Goal: Task Accomplishment & Management: Use online tool/utility

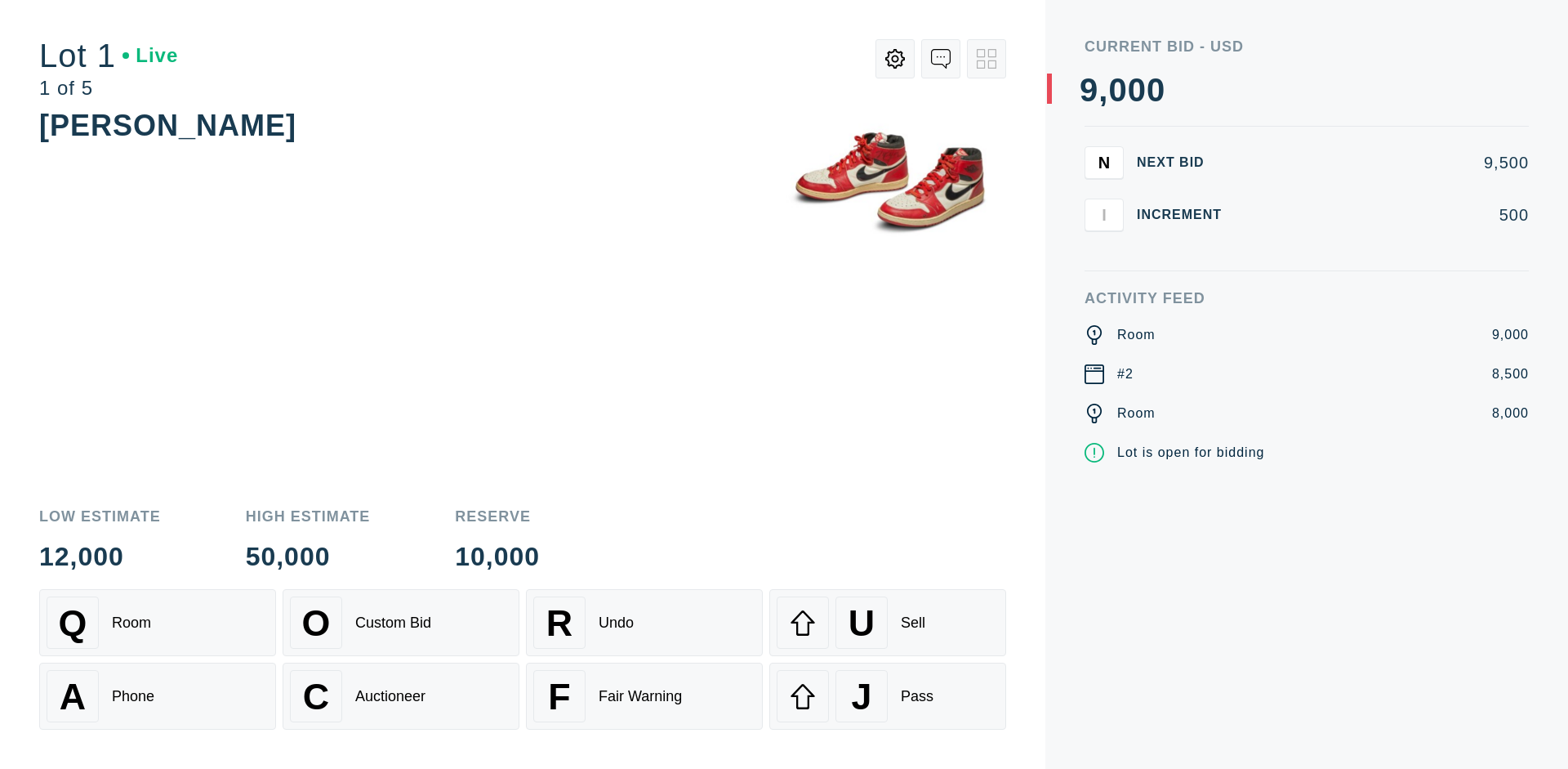
click at [158, 696] on div "A Phone" at bounding box center [158, 696] width 222 height 52
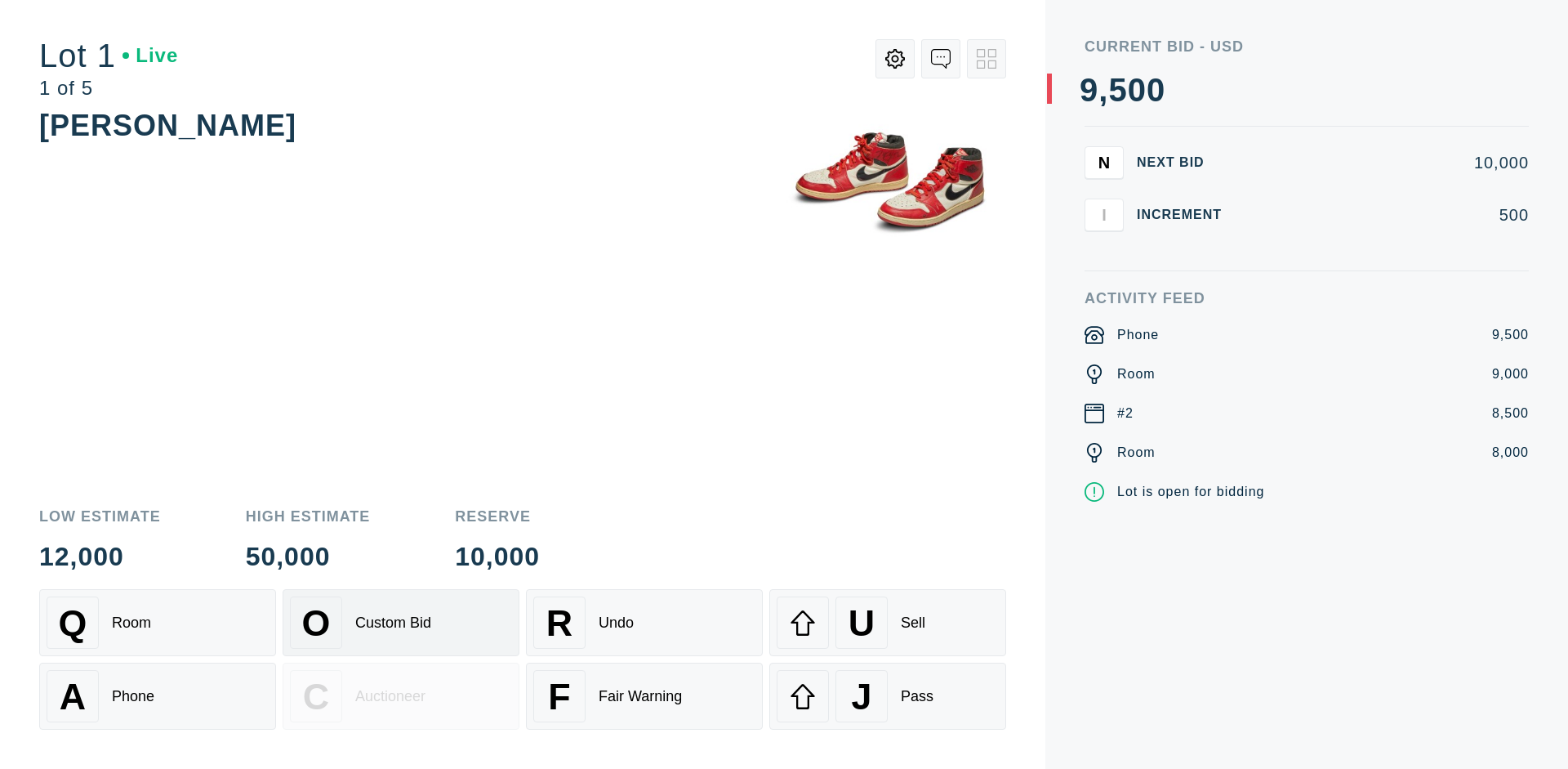
click at [401, 623] on div "Custom Bid" at bounding box center [393, 623] width 76 height 17
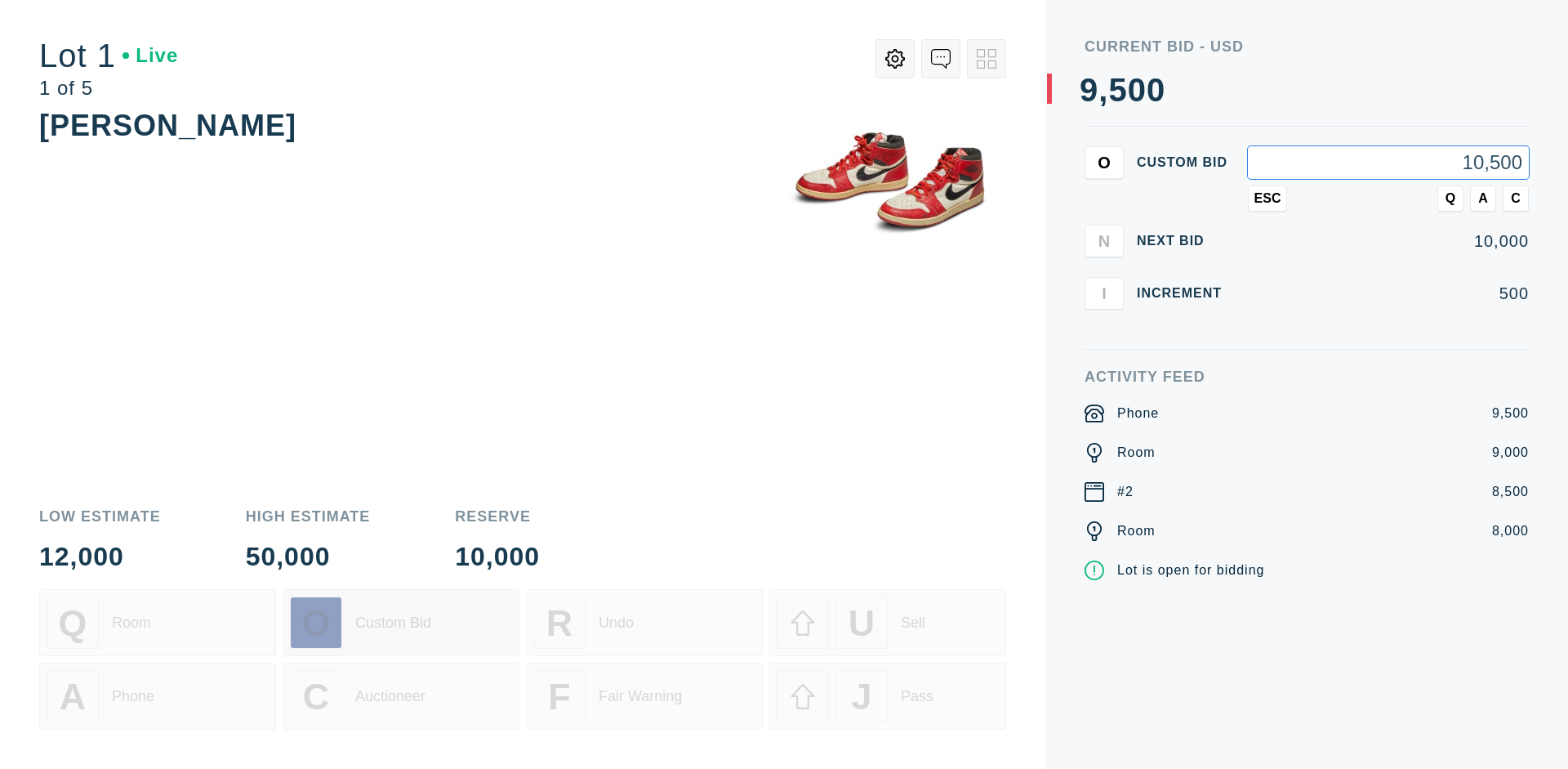
type input "10,500"
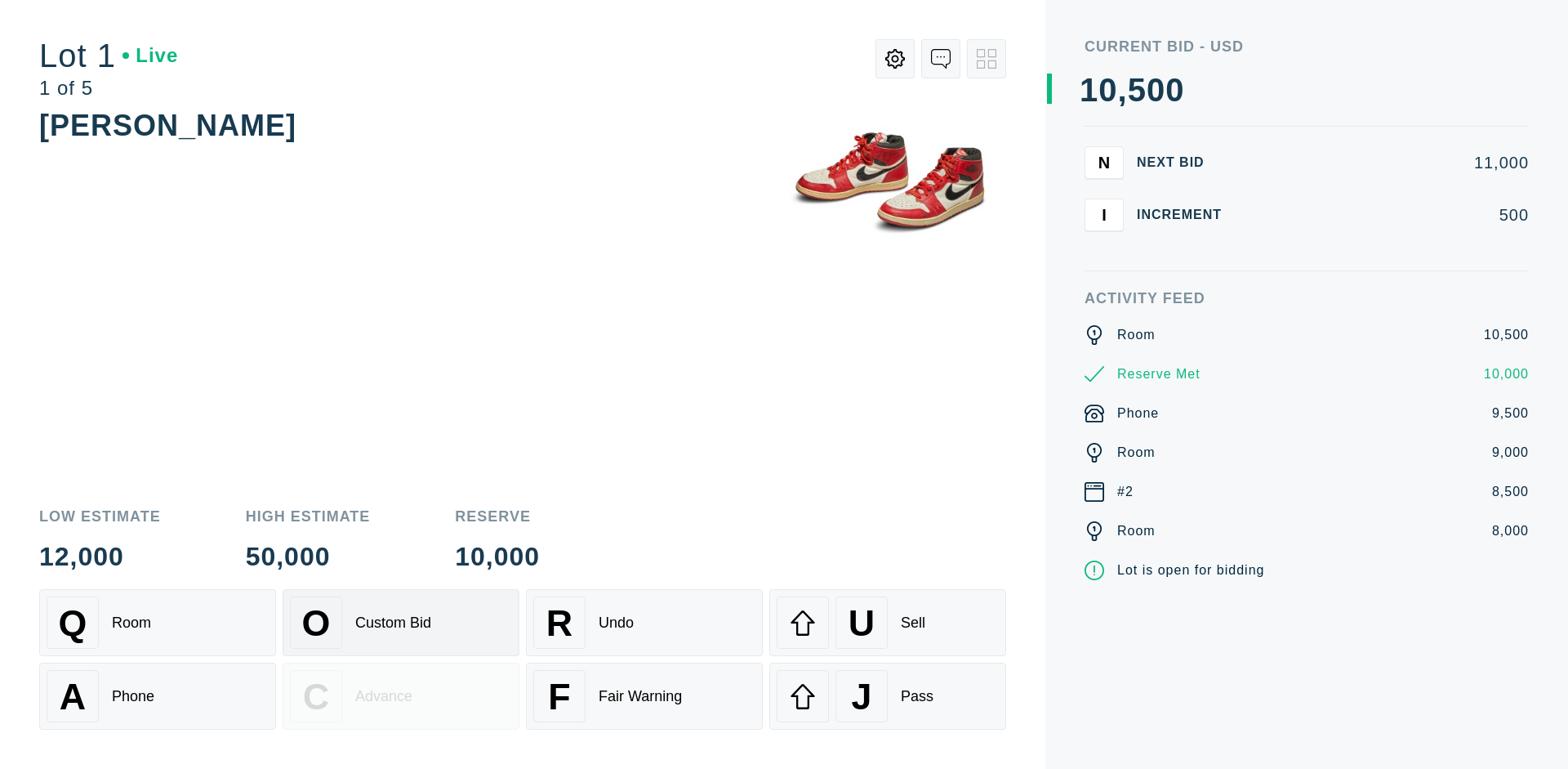
click at [401, 623] on div "Custom Bid" at bounding box center [393, 623] width 76 height 17
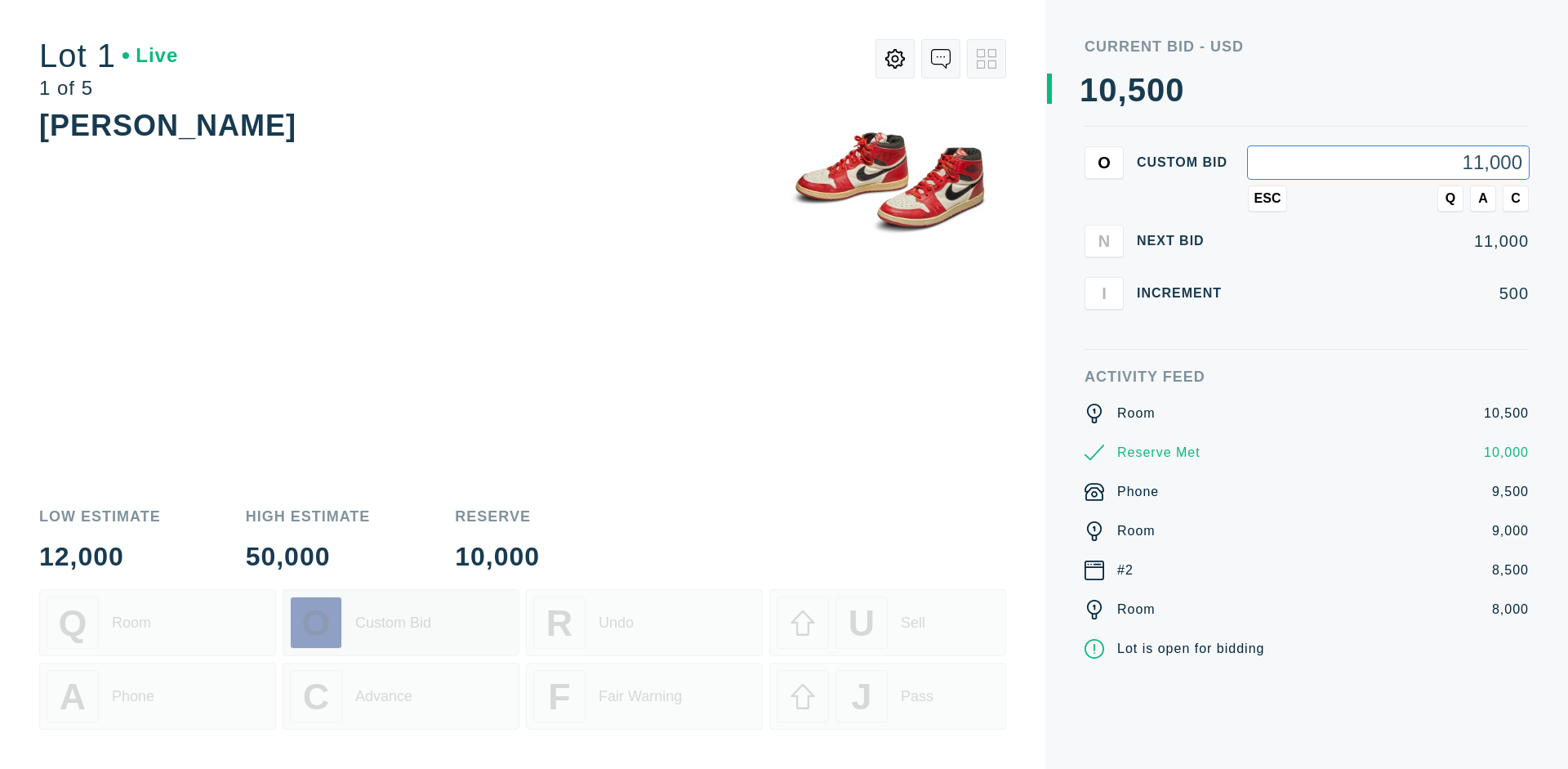
type input "11,000"
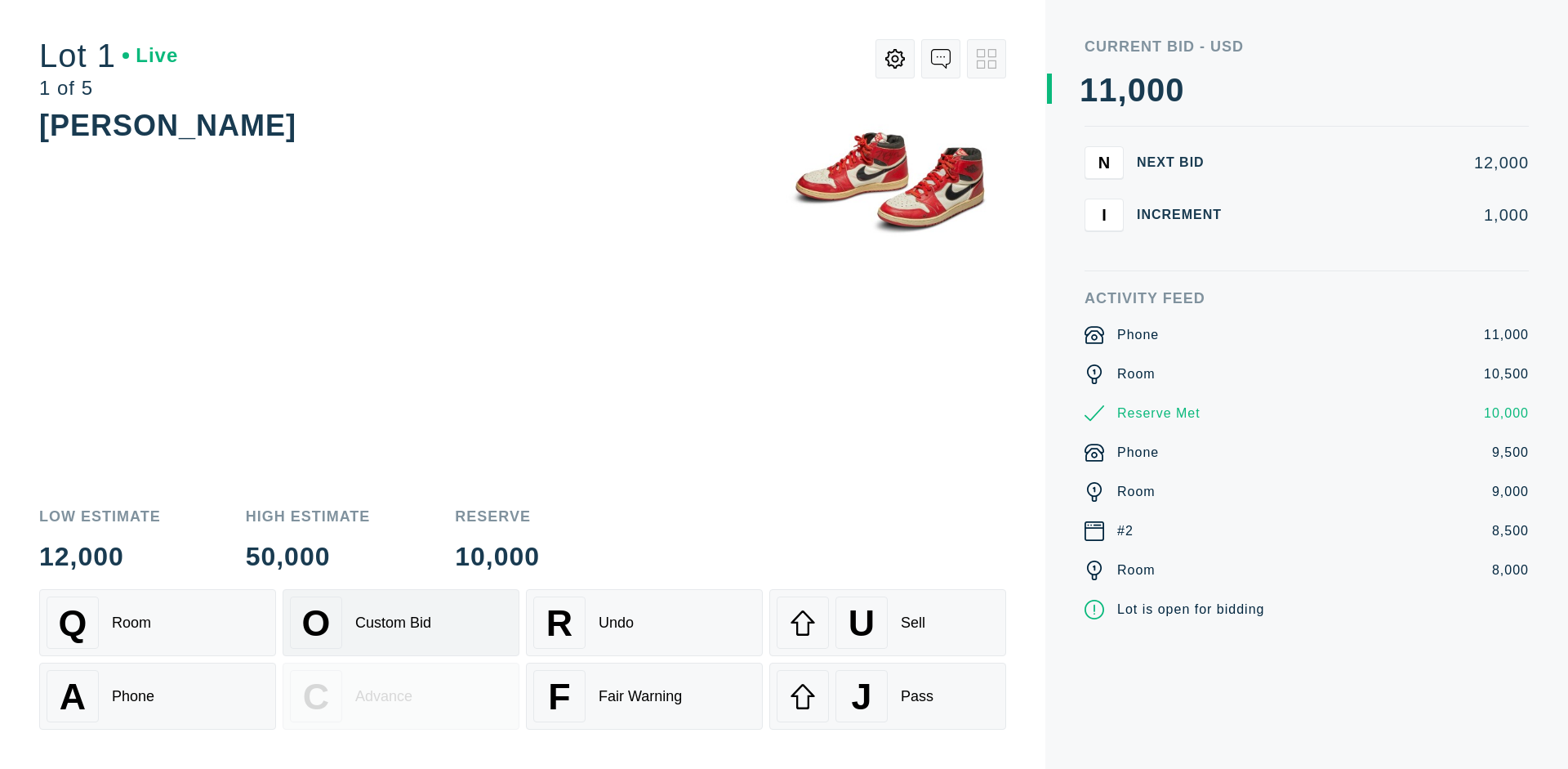
click at [158, 623] on div "Q Room" at bounding box center [158, 622] width 222 height 52
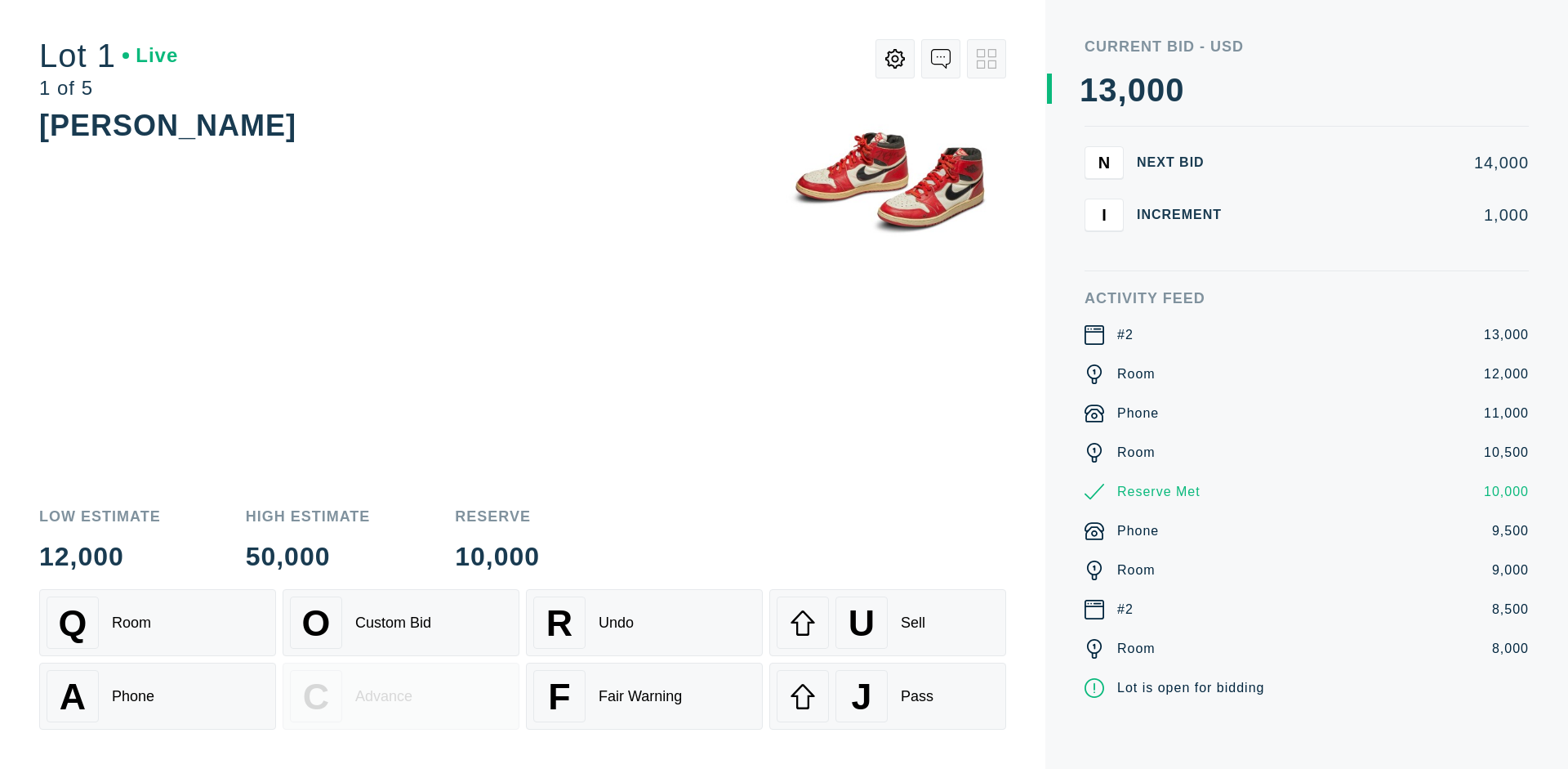
click at [158, 696] on div "A Phone" at bounding box center [158, 696] width 222 height 52
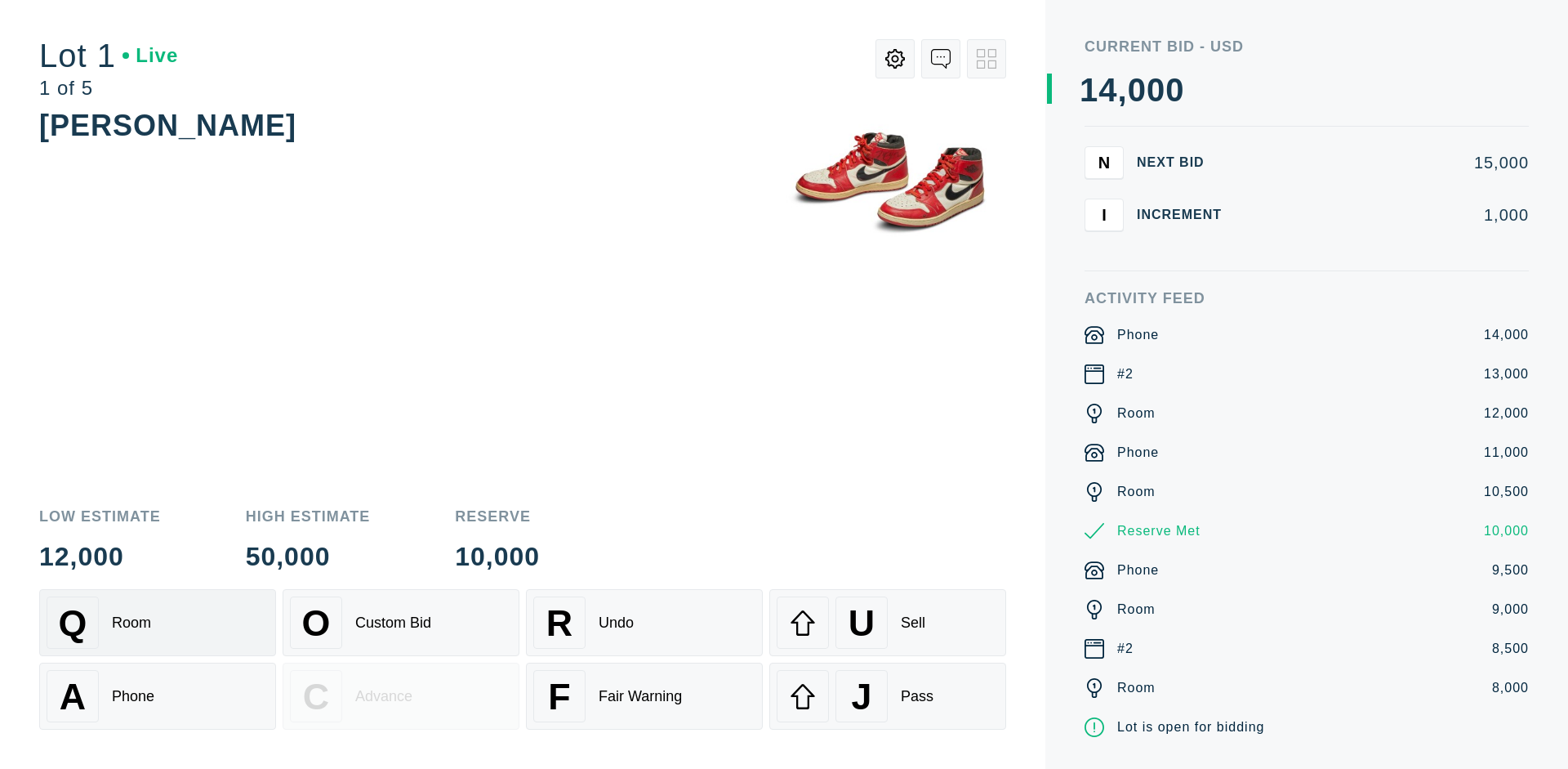
click at [158, 623] on div "Q Room" at bounding box center [158, 622] width 222 height 52
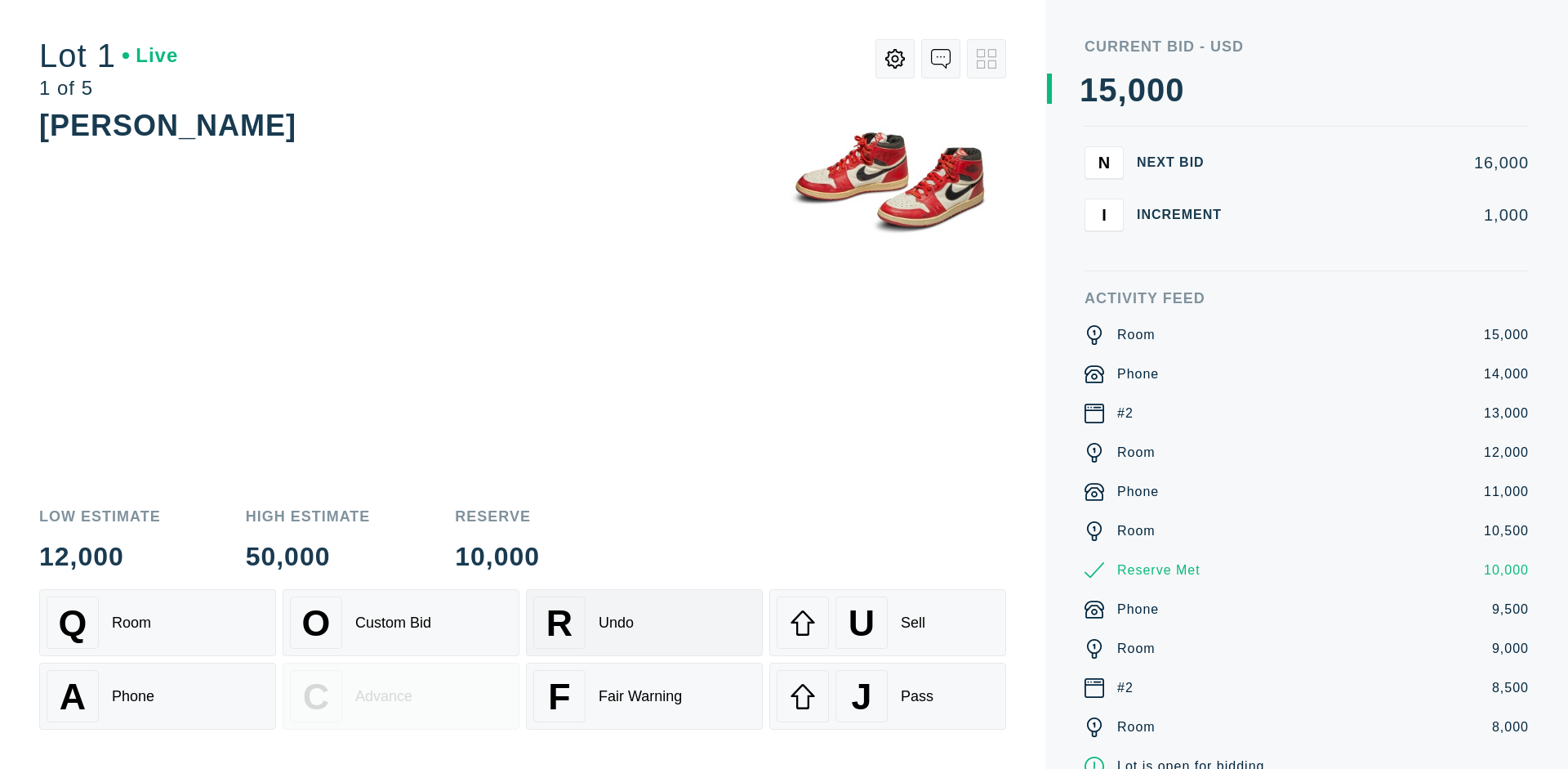
click at [644, 623] on div "R Undo" at bounding box center [644, 622] width 222 height 52
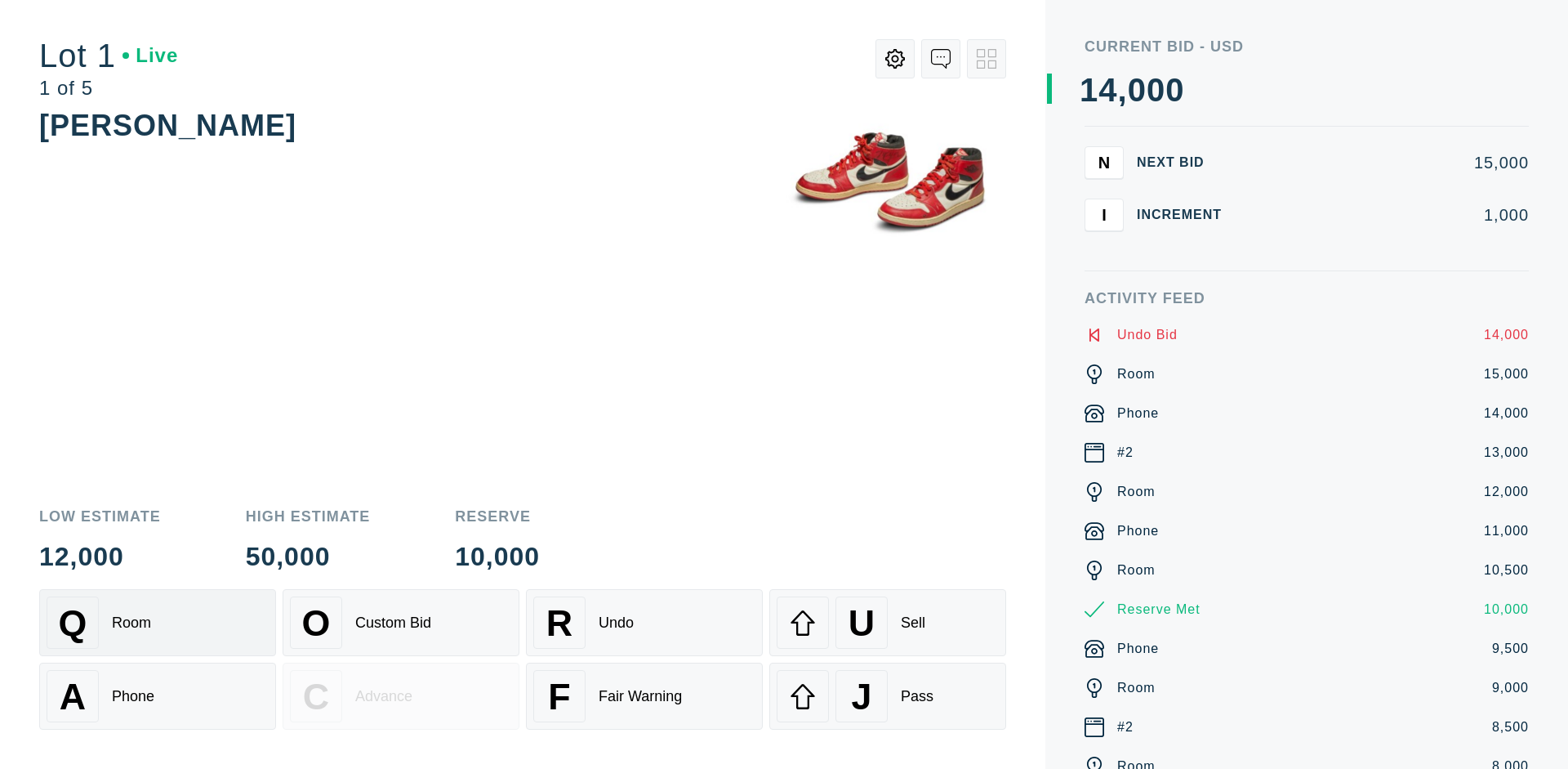
click at [158, 623] on div "Q Room" at bounding box center [158, 622] width 222 height 52
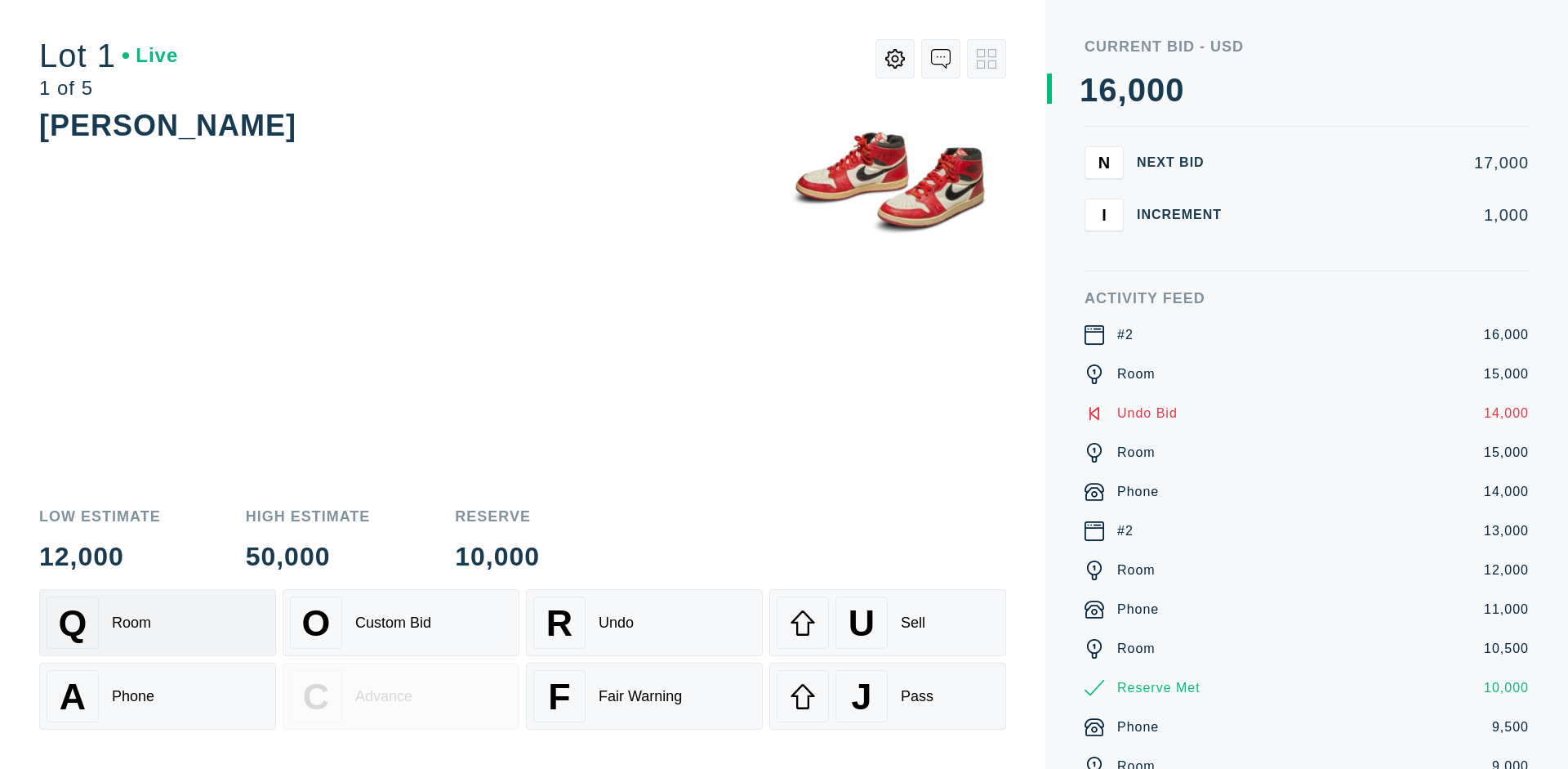
click at [158, 696] on div "A Phone" at bounding box center [158, 696] width 222 height 52
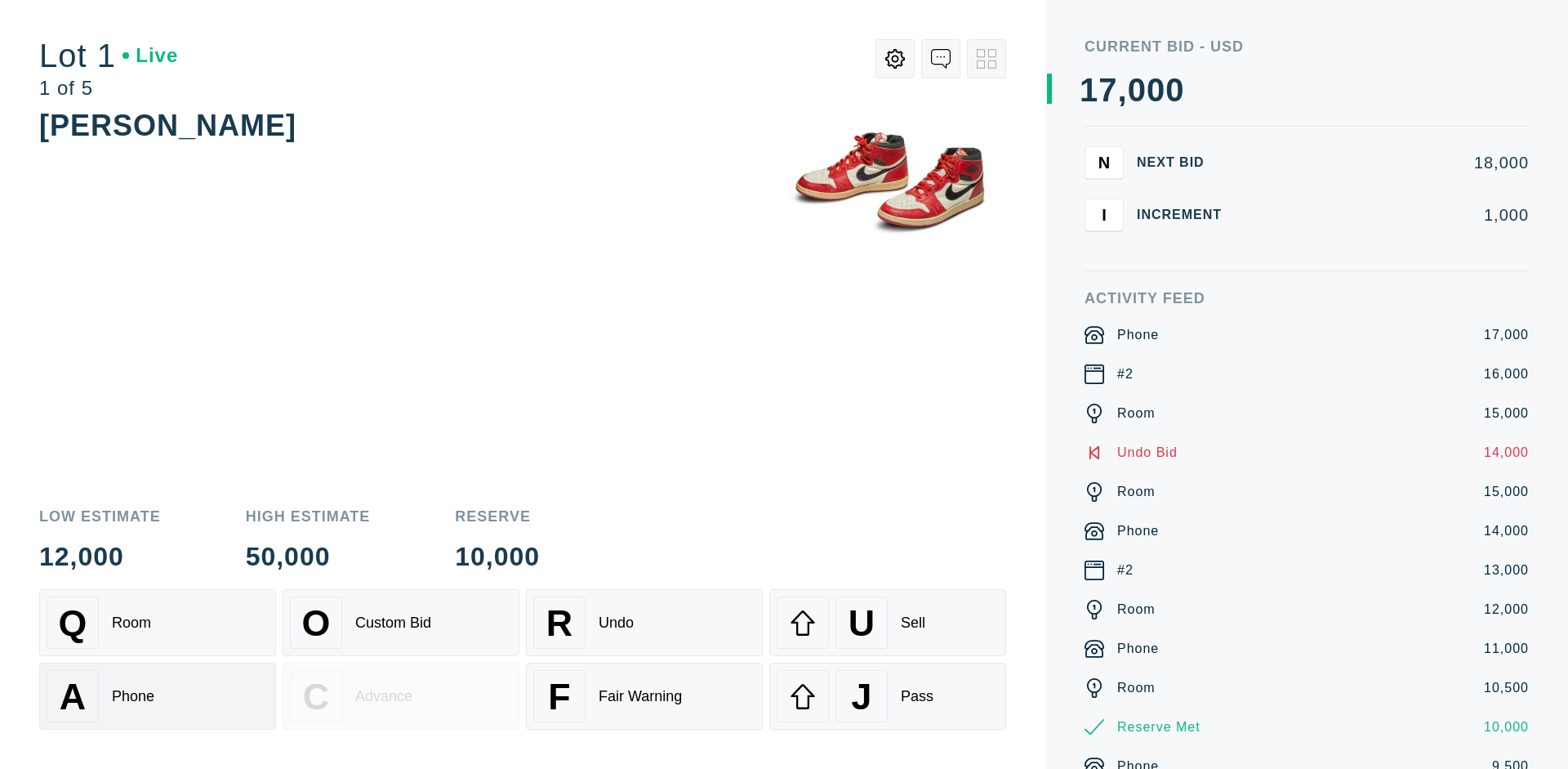
click at [158, 623] on div "Q Room" at bounding box center [158, 622] width 222 height 52
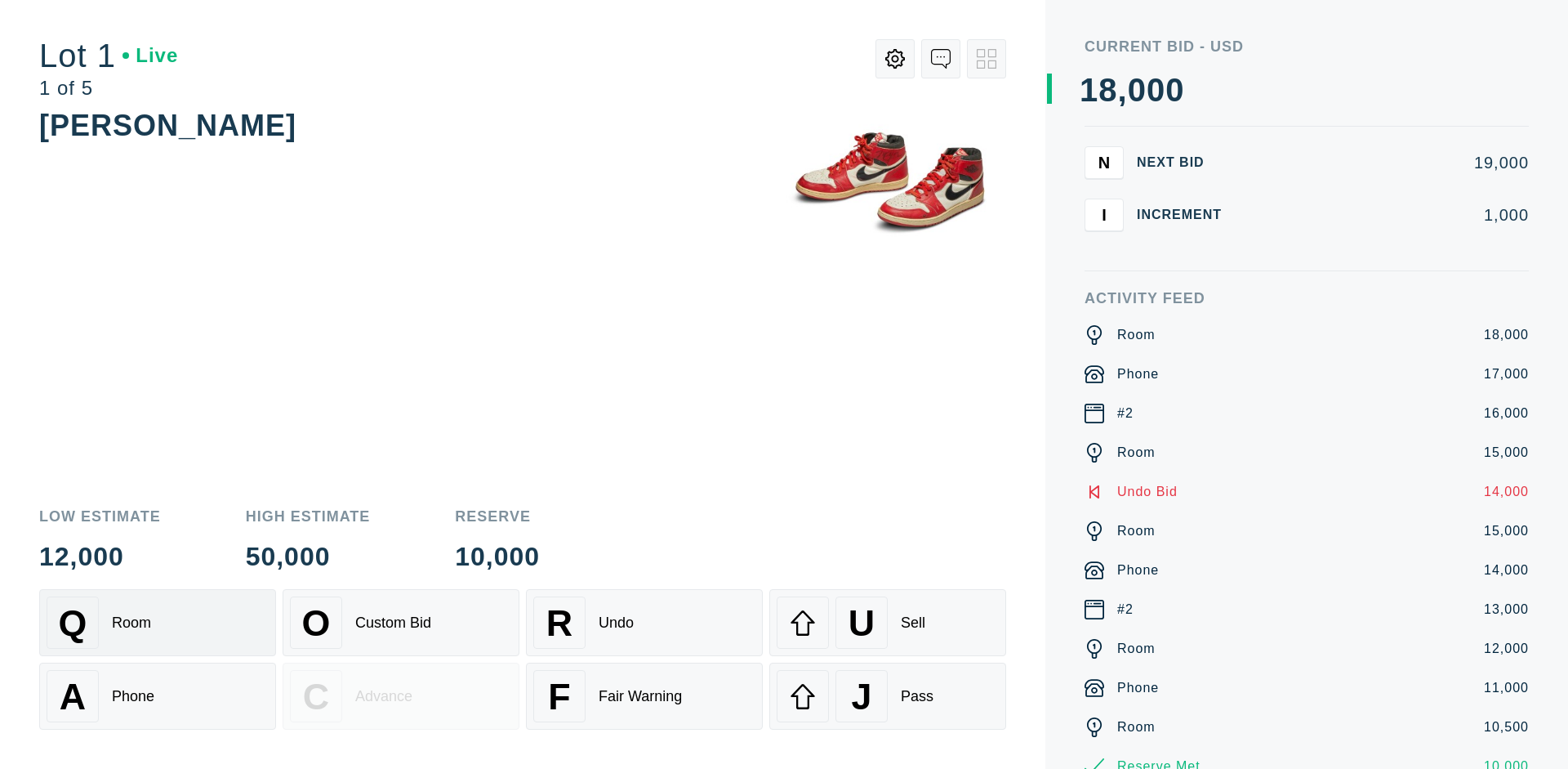
click at [644, 623] on div "R Undo" at bounding box center [644, 622] width 222 height 52
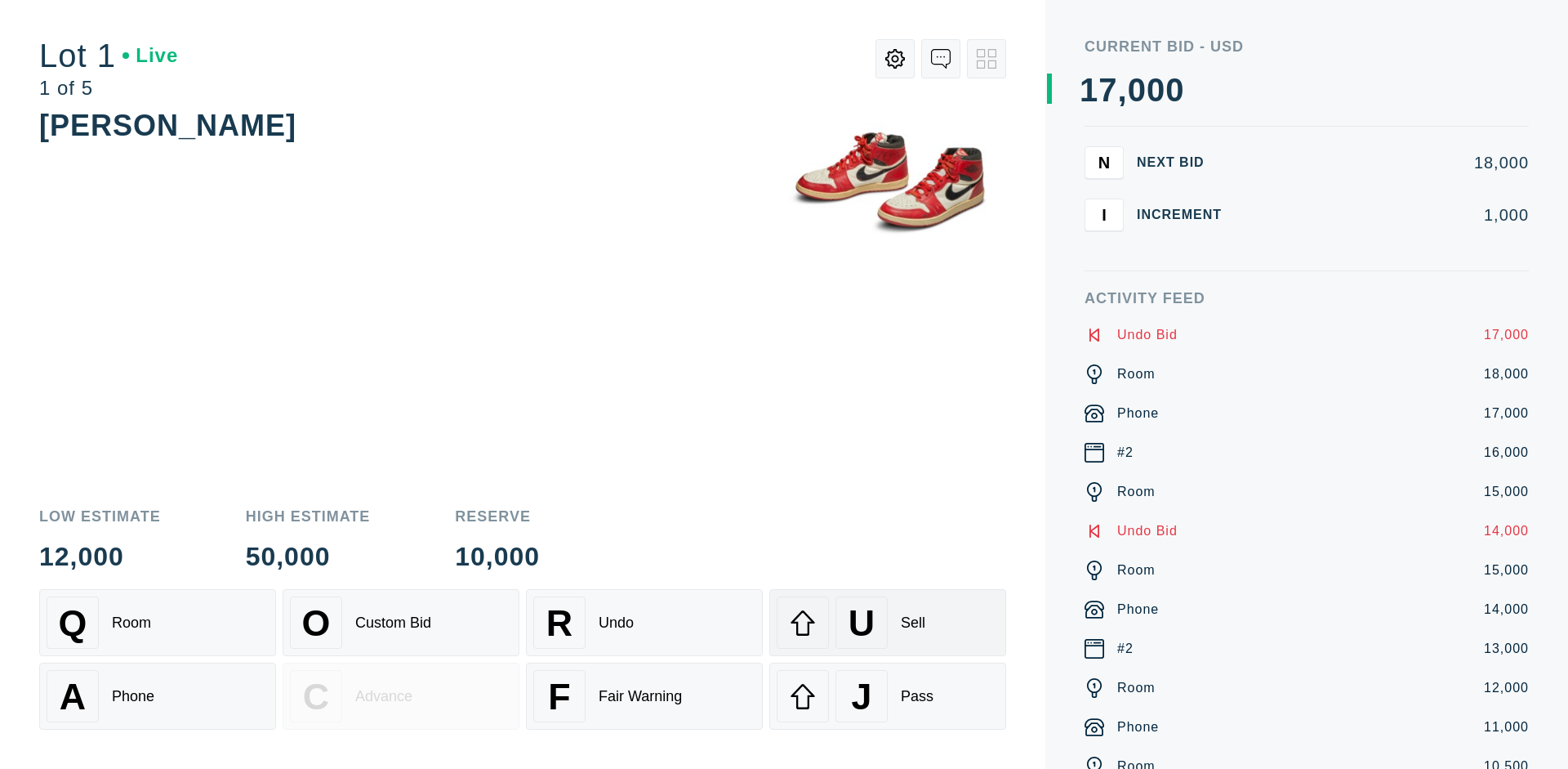
click at [888, 623] on div "U Sell" at bounding box center [888, 622] width 222 height 52
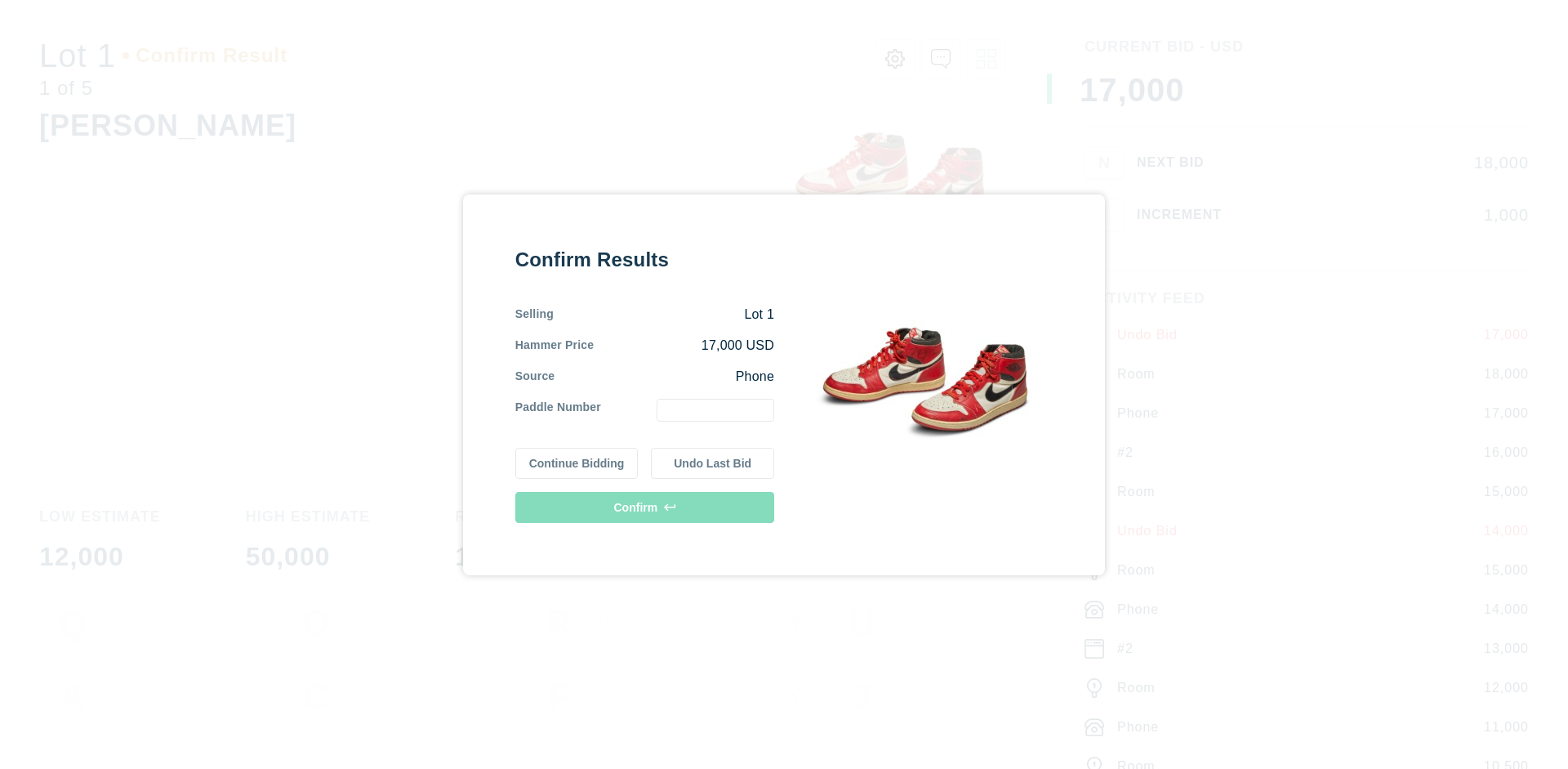
click at [578, 463] on button "Continue Bidding" at bounding box center [577, 463] width 124 height 31
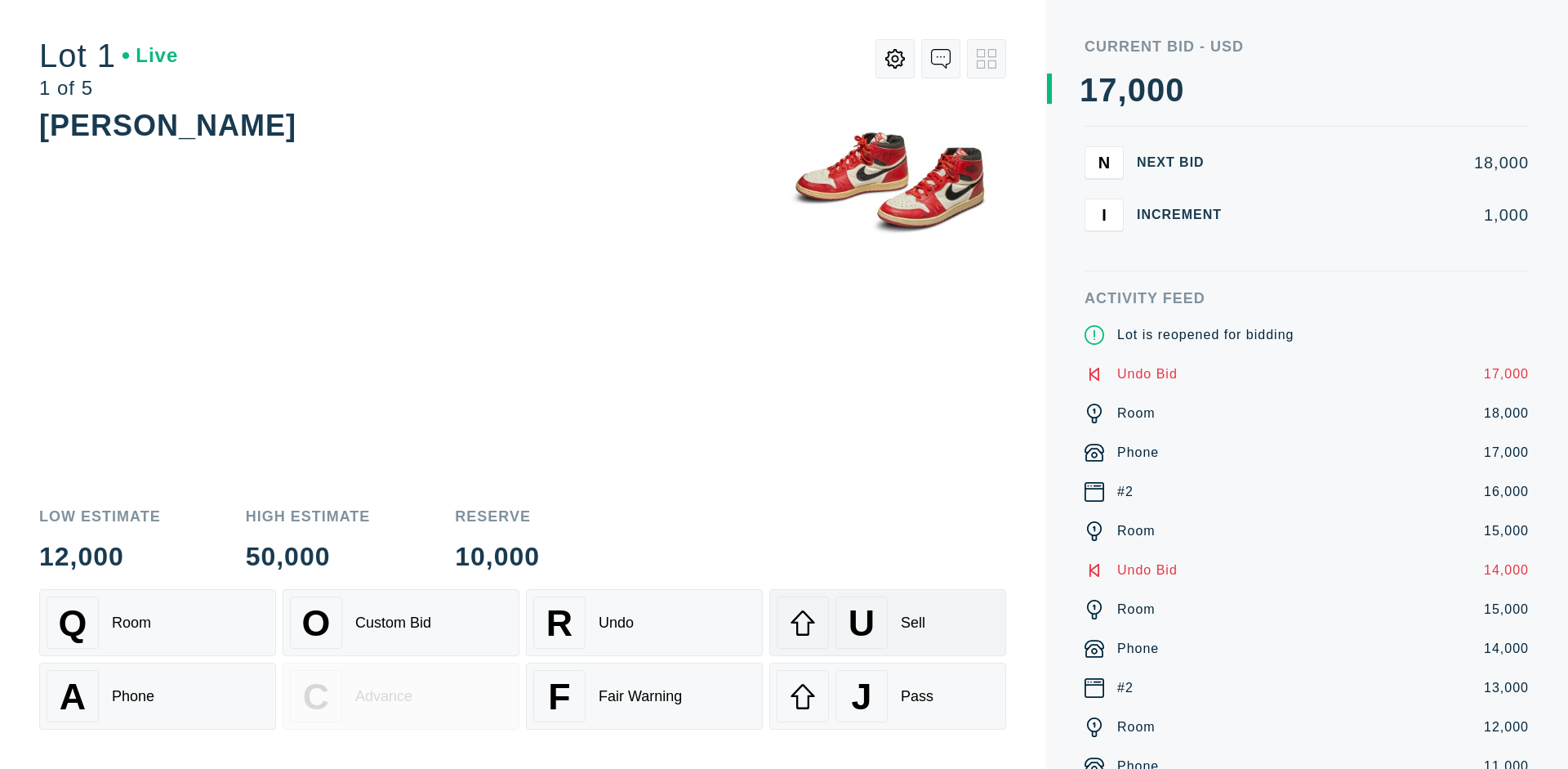
click at [888, 623] on div "U Sell" at bounding box center [888, 622] width 222 height 52
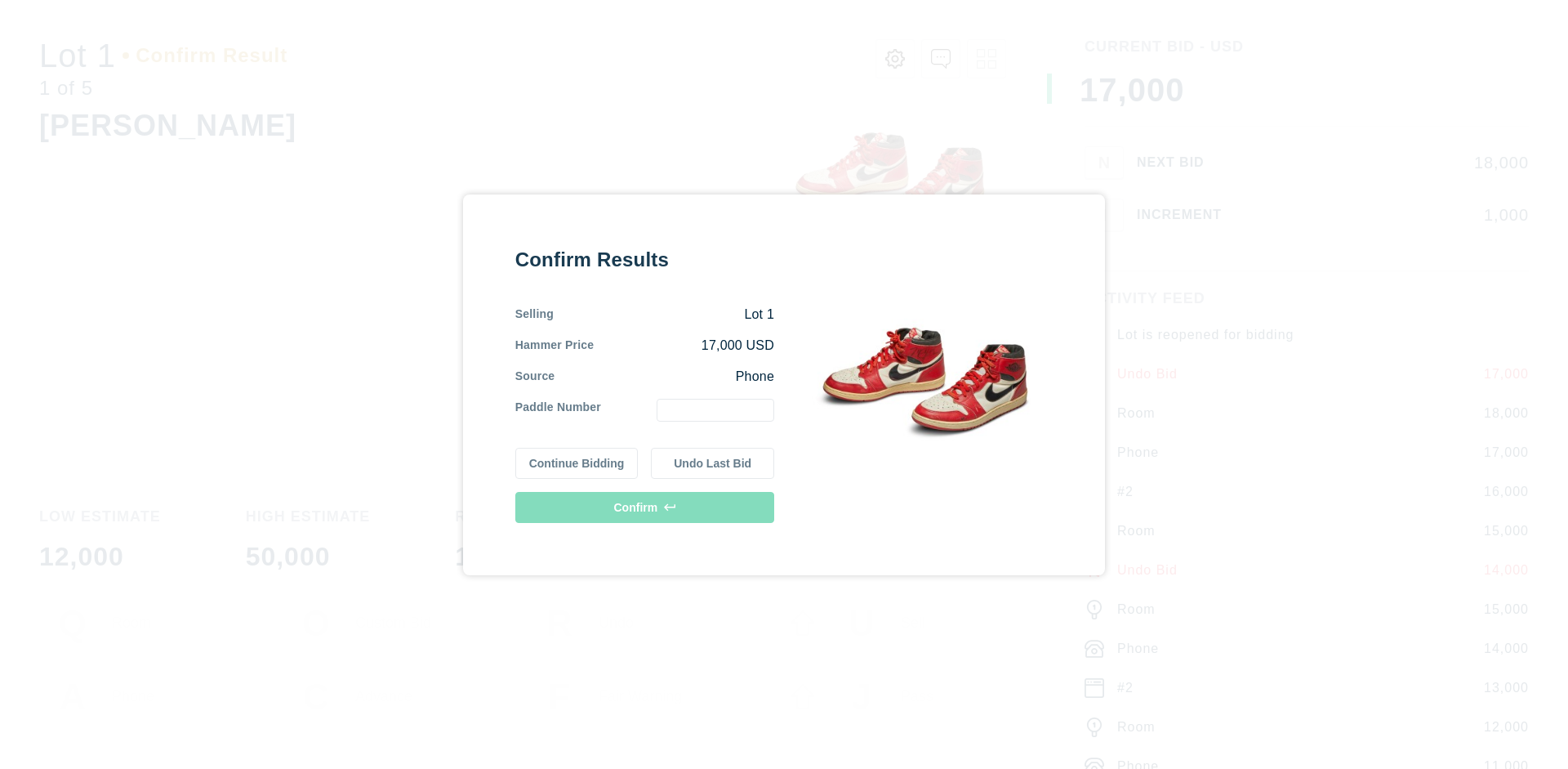
click at [713, 463] on button "Undo Last Bid" at bounding box center [712, 463] width 124 height 31
click at [578, 463] on button "Continue Bidding" at bounding box center [577, 463] width 124 height 31
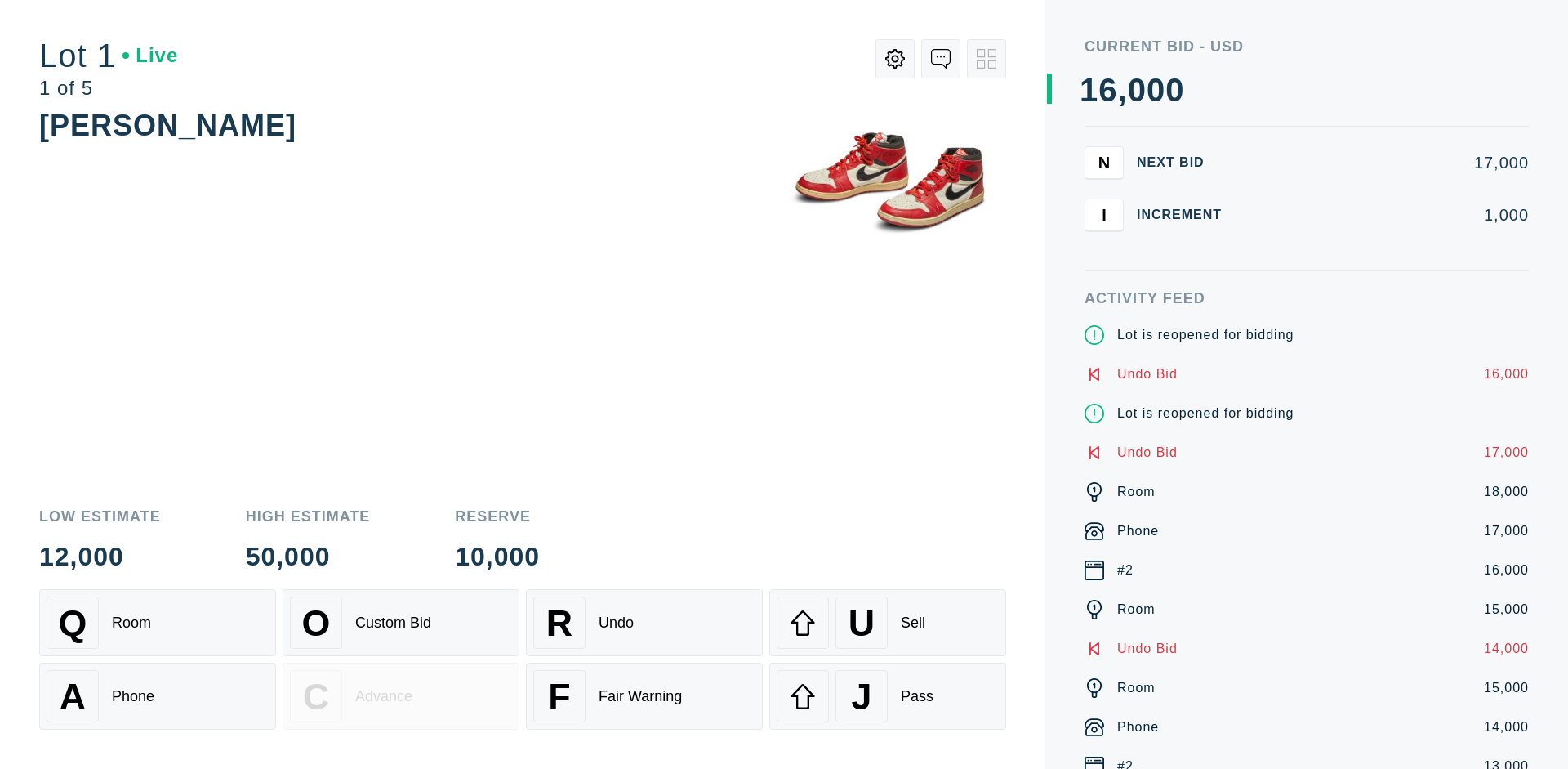
click at [888, 696] on div "J Pass" at bounding box center [888, 696] width 222 height 52
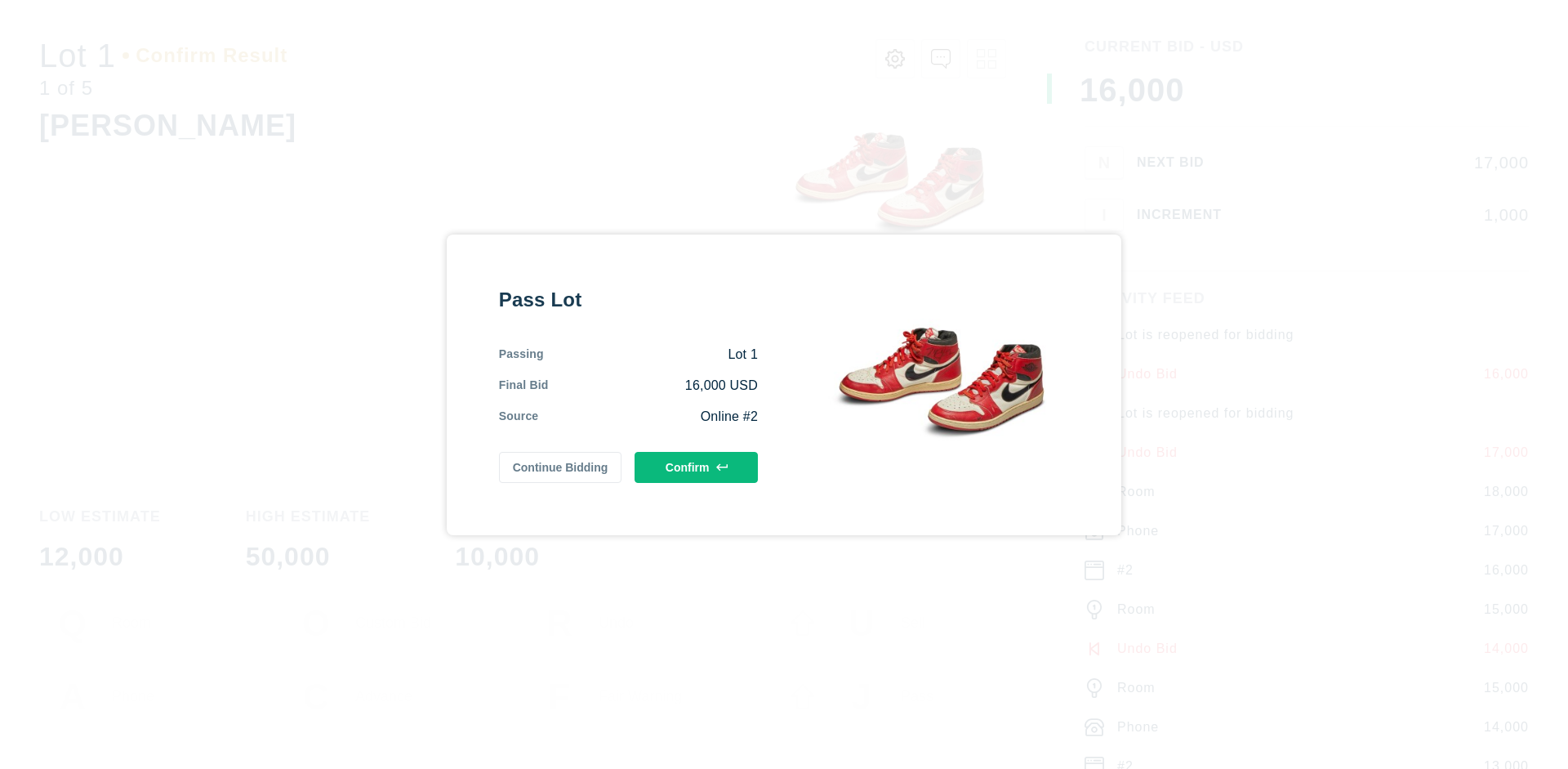
click at [697, 467] on button "Confirm" at bounding box center [696, 467] width 124 height 31
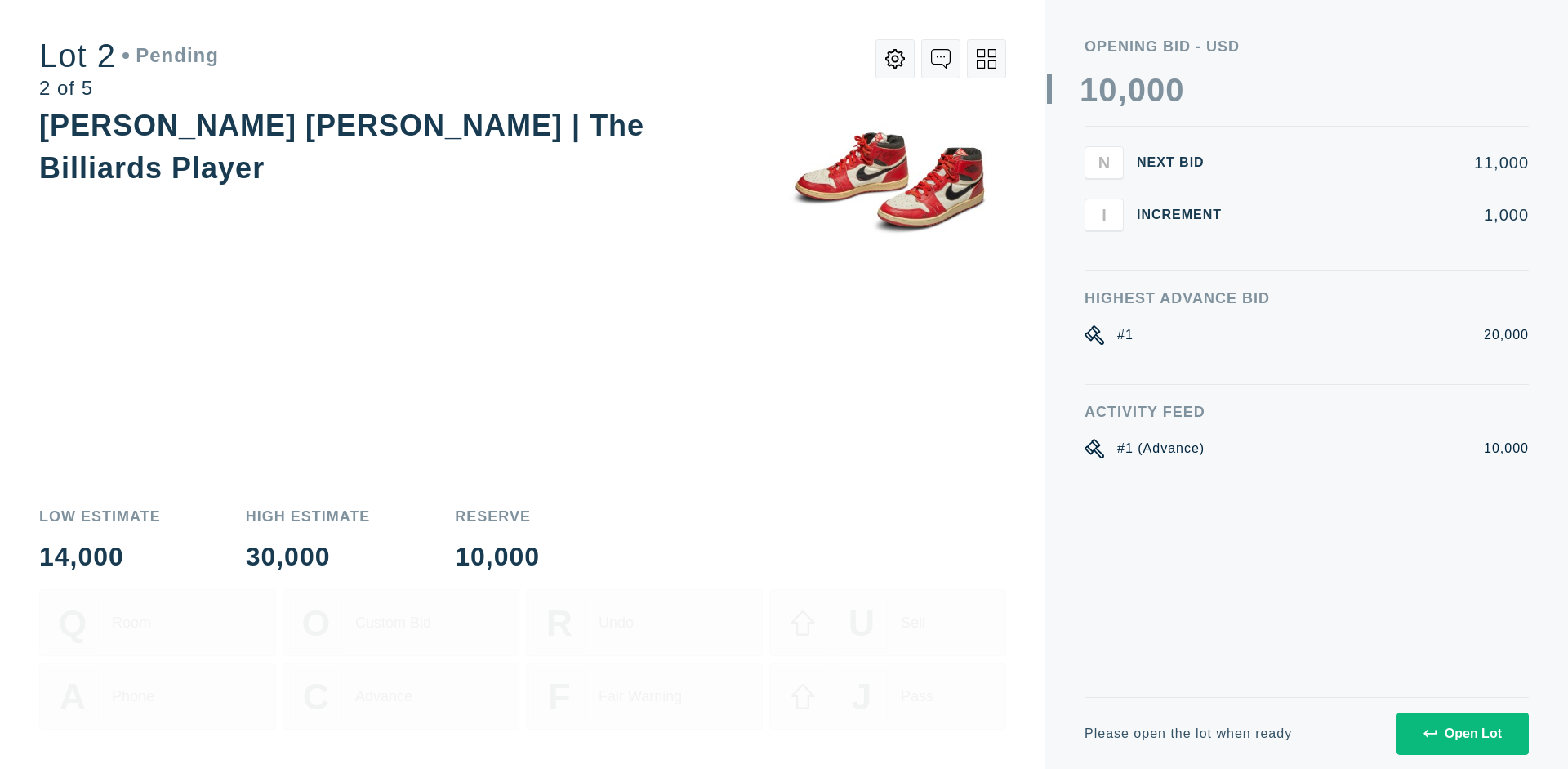
click at [1462, 733] on div "Open Lot" at bounding box center [1463, 733] width 78 height 15
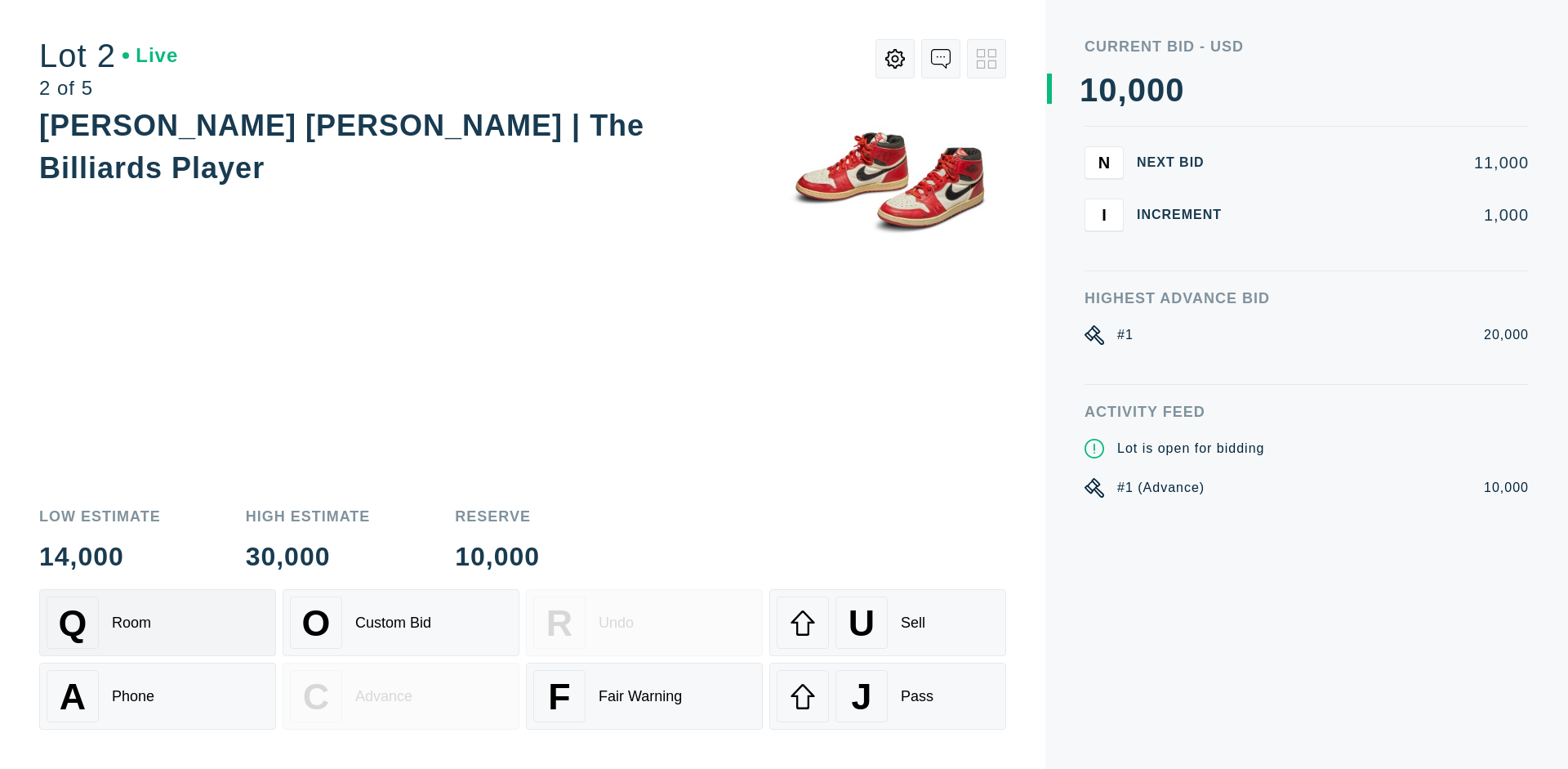
click at [158, 623] on div "Q Room" at bounding box center [158, 622] width 222 height 52
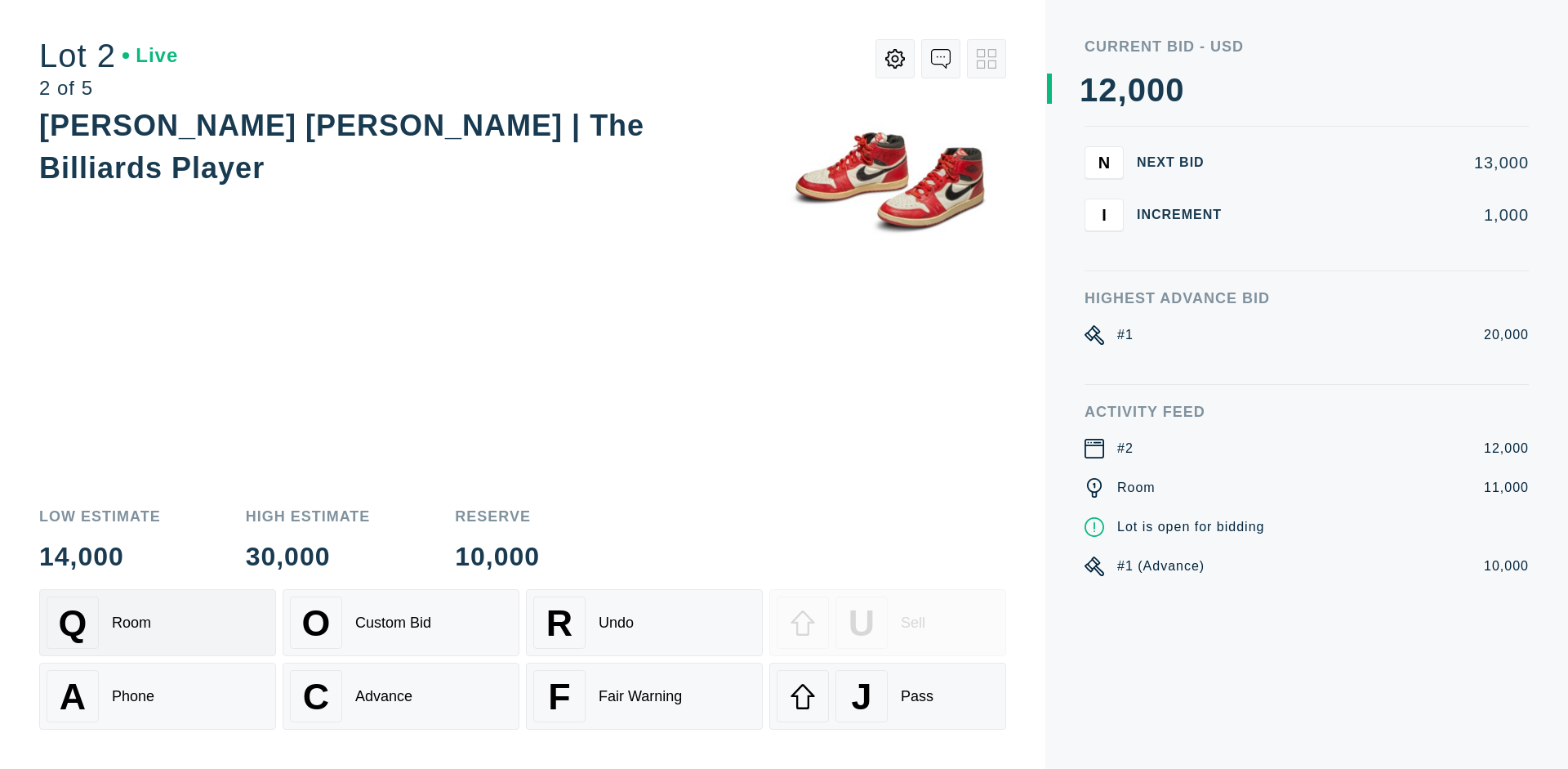
click at [401, 696] on div "Advance" at bounding box center [384, 696] width 57 height 17
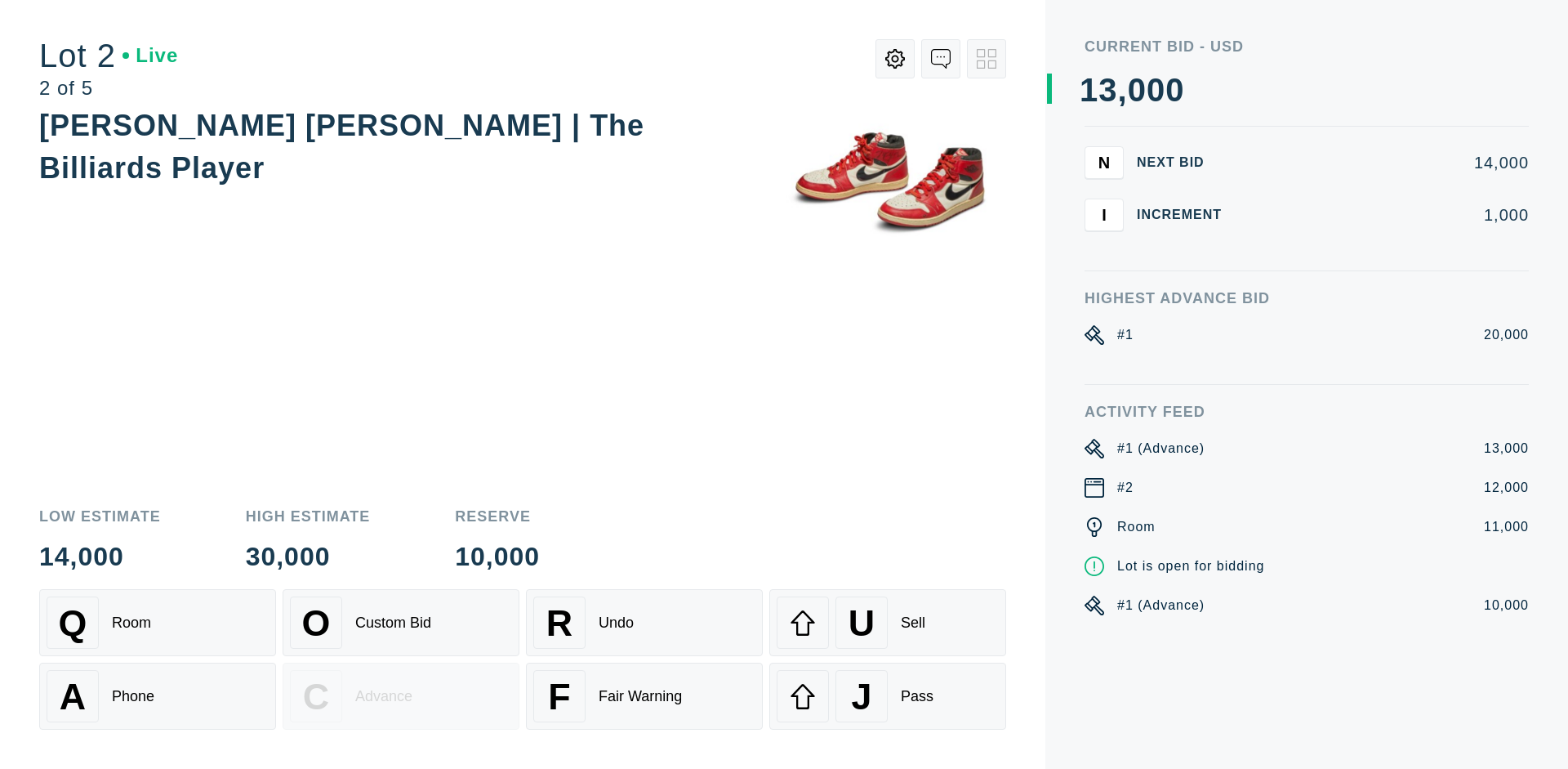
click at [888, 623] on div "U Sell" at bounding box center [888, 622] width 222 height 52
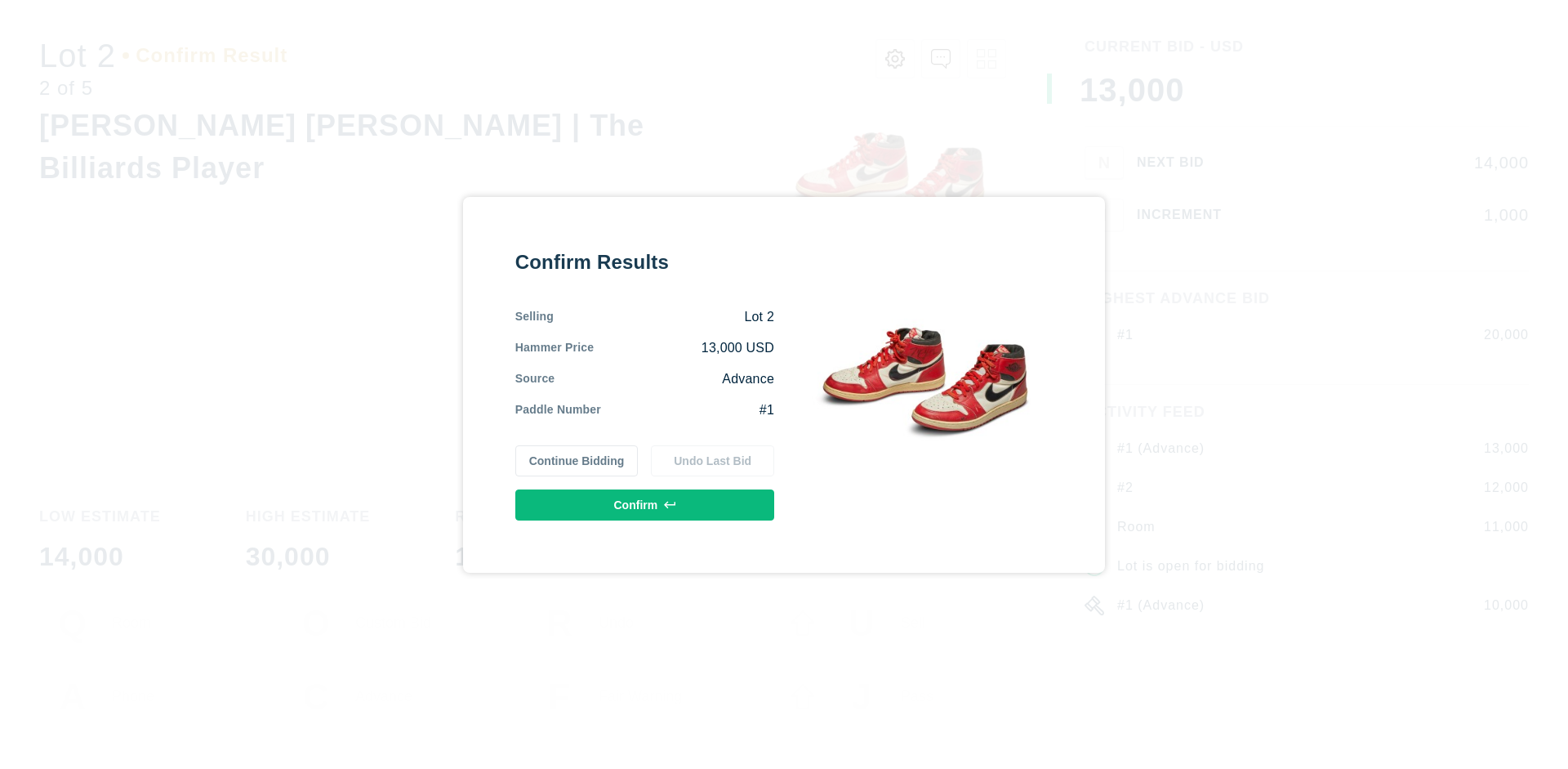
click at [645, 504] on button "Confirm" at bounding box center [645, 505] width 259 height 31
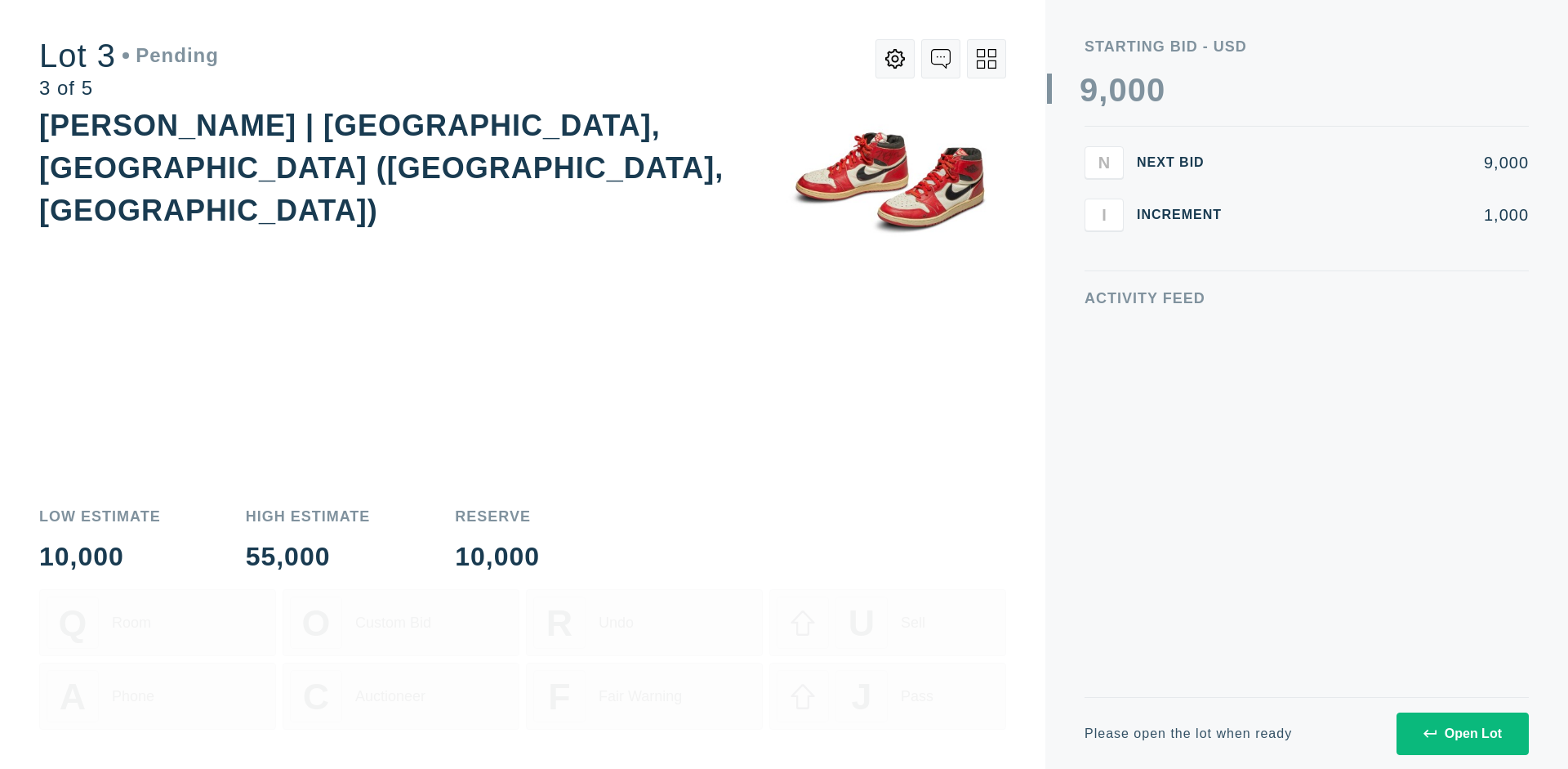
click at [1462, 733] on div "Open Lot" at bounding box center [1463, 733] width 78 height 15
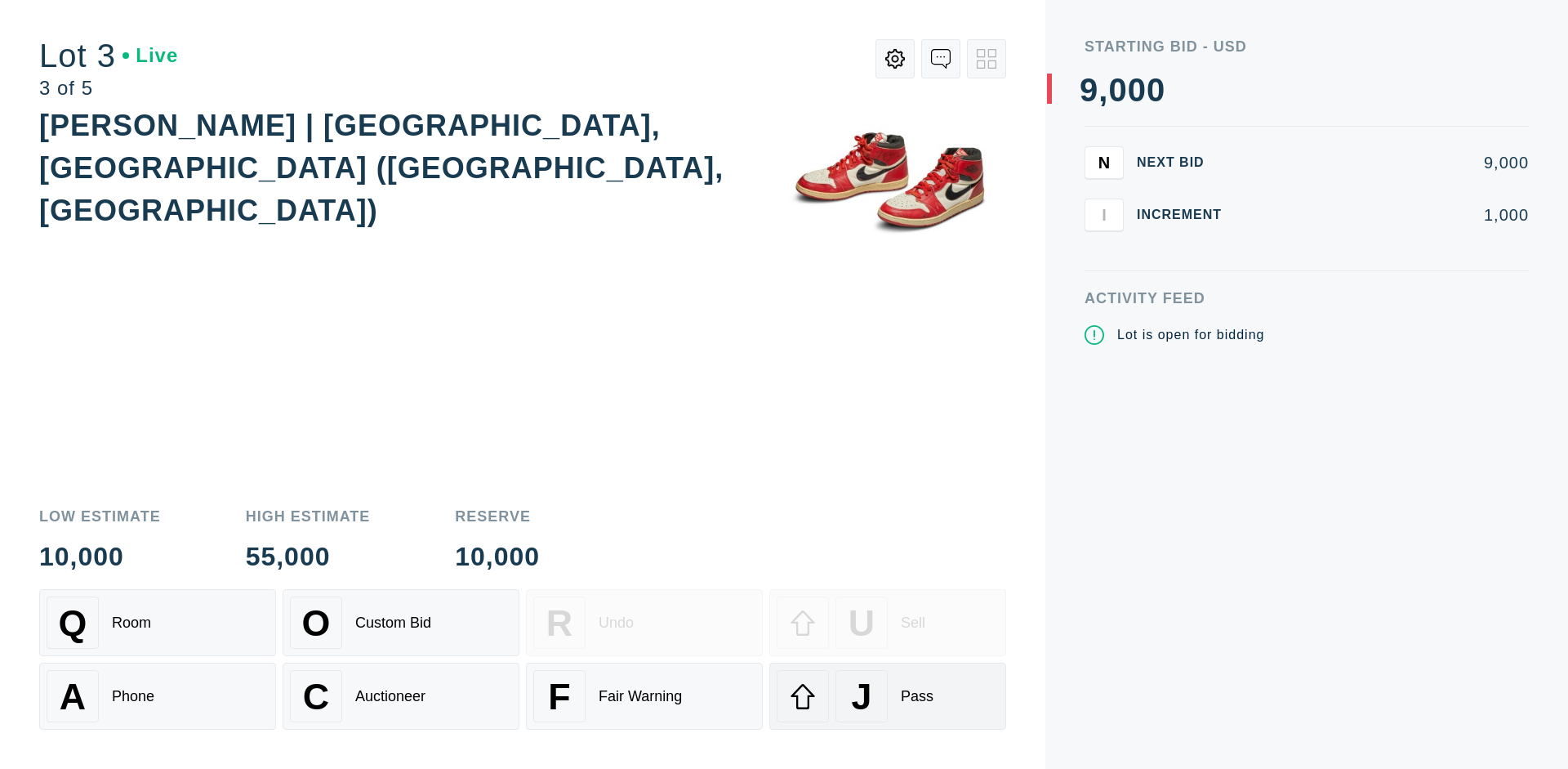
click at [888, 696] on div "J Pass" at bounding box center [888, 696] width 222 height 52
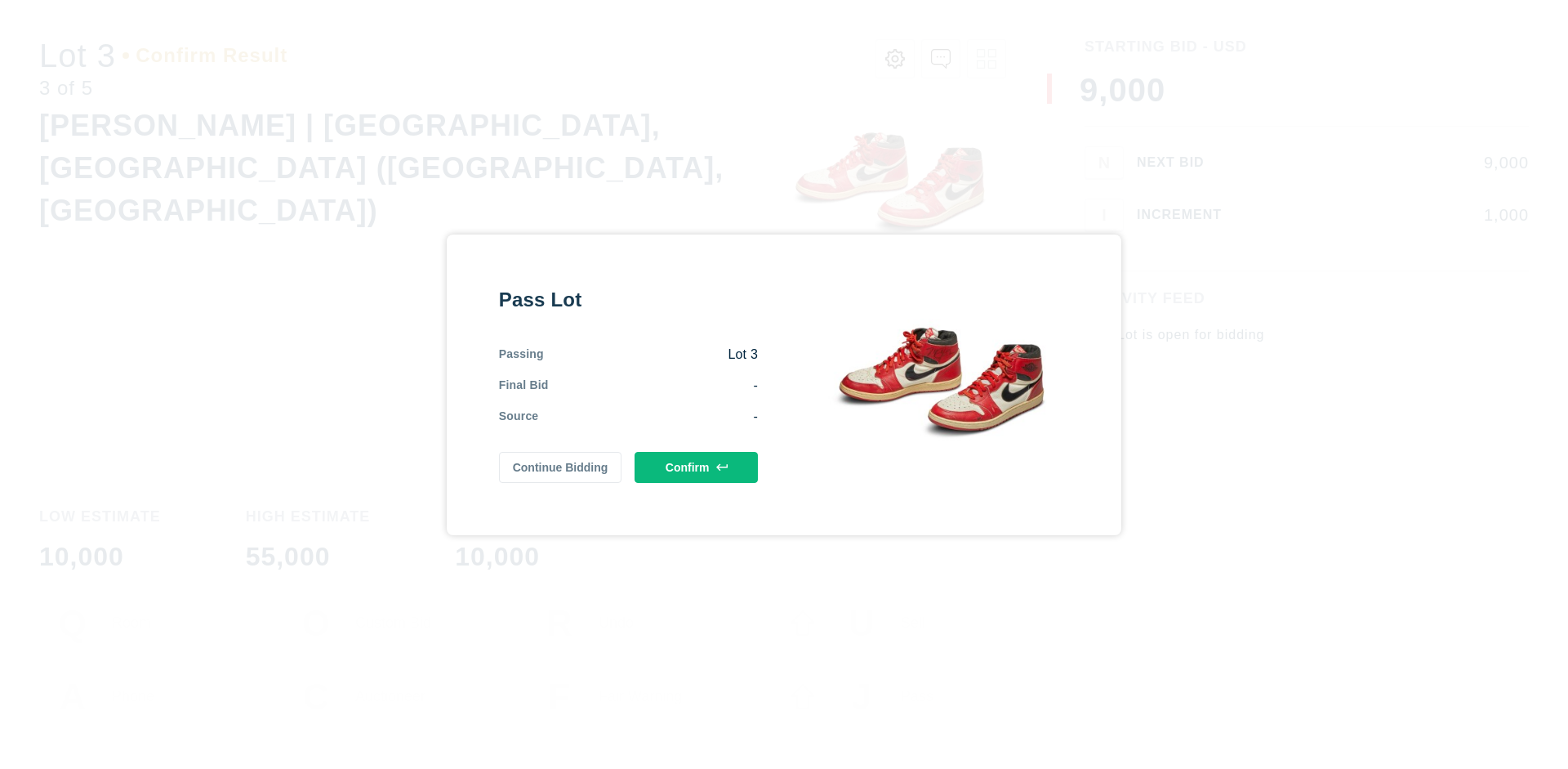
click at [697, 467] on button "Confirm" at bounding box center [696, 467] width 124 height 31
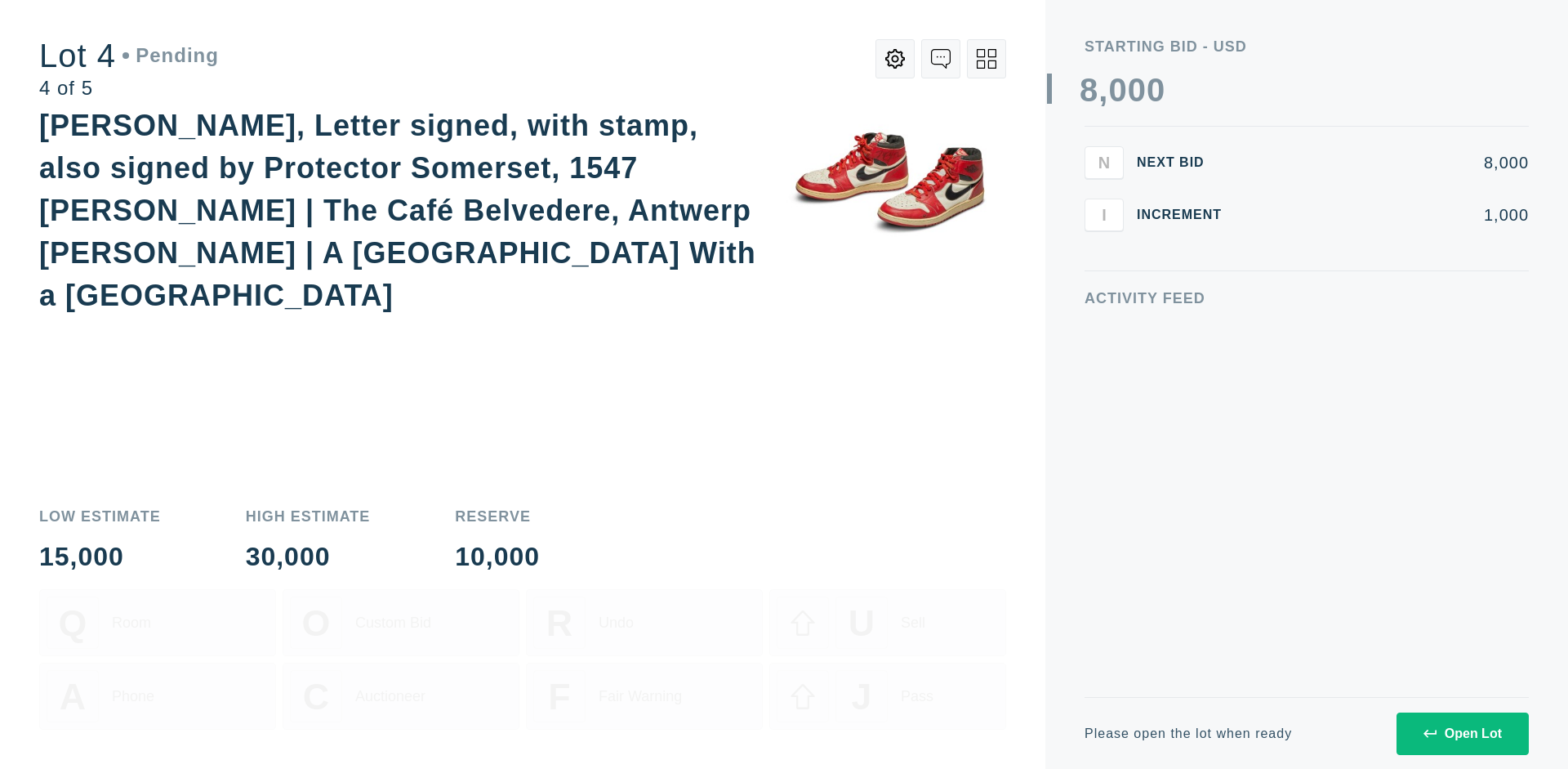
click at [1462, 733] on div "Open Lot" at bounding box center [1463, 733] width 78 height 15
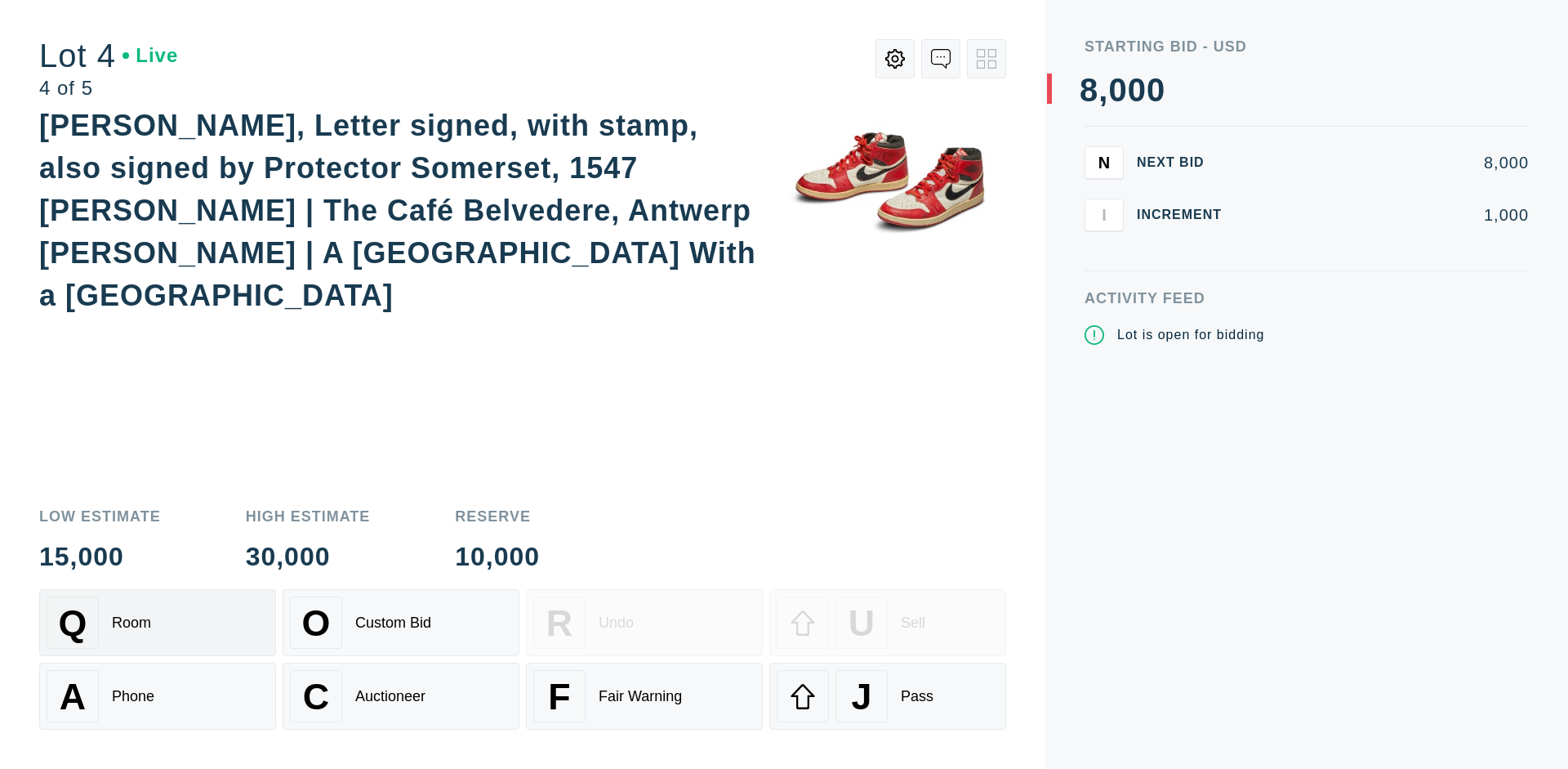
click at [158, 623] on div "Q Room" at bounding box center [158, 622] width 222 height 52
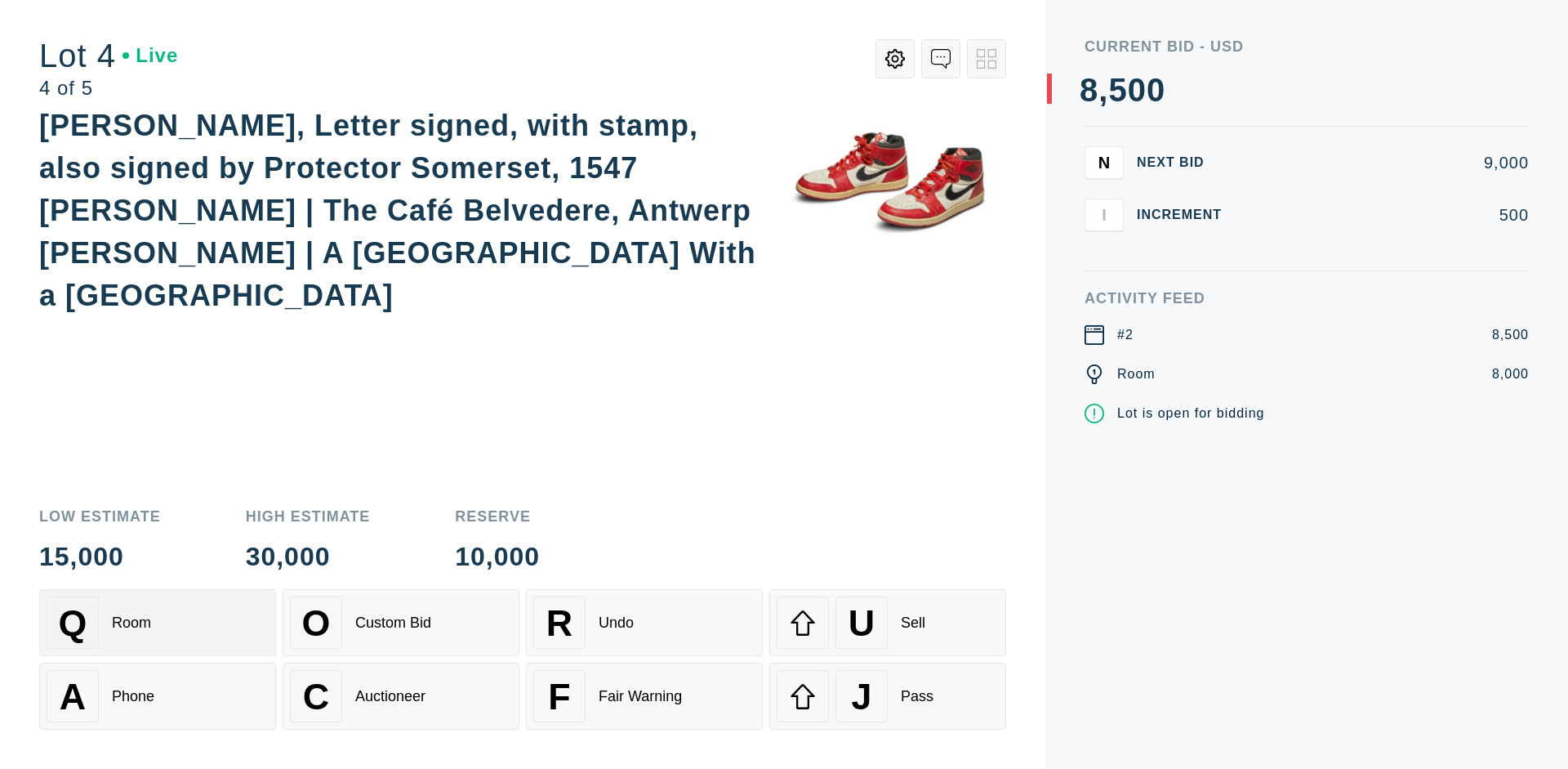
click at [401, 696] on div "Auctioneer" at bounding box center [391, 696] width 70 height 17
click at [888, 696] on div "J Pass" at bounding box center [888, 696] width 222 height 52
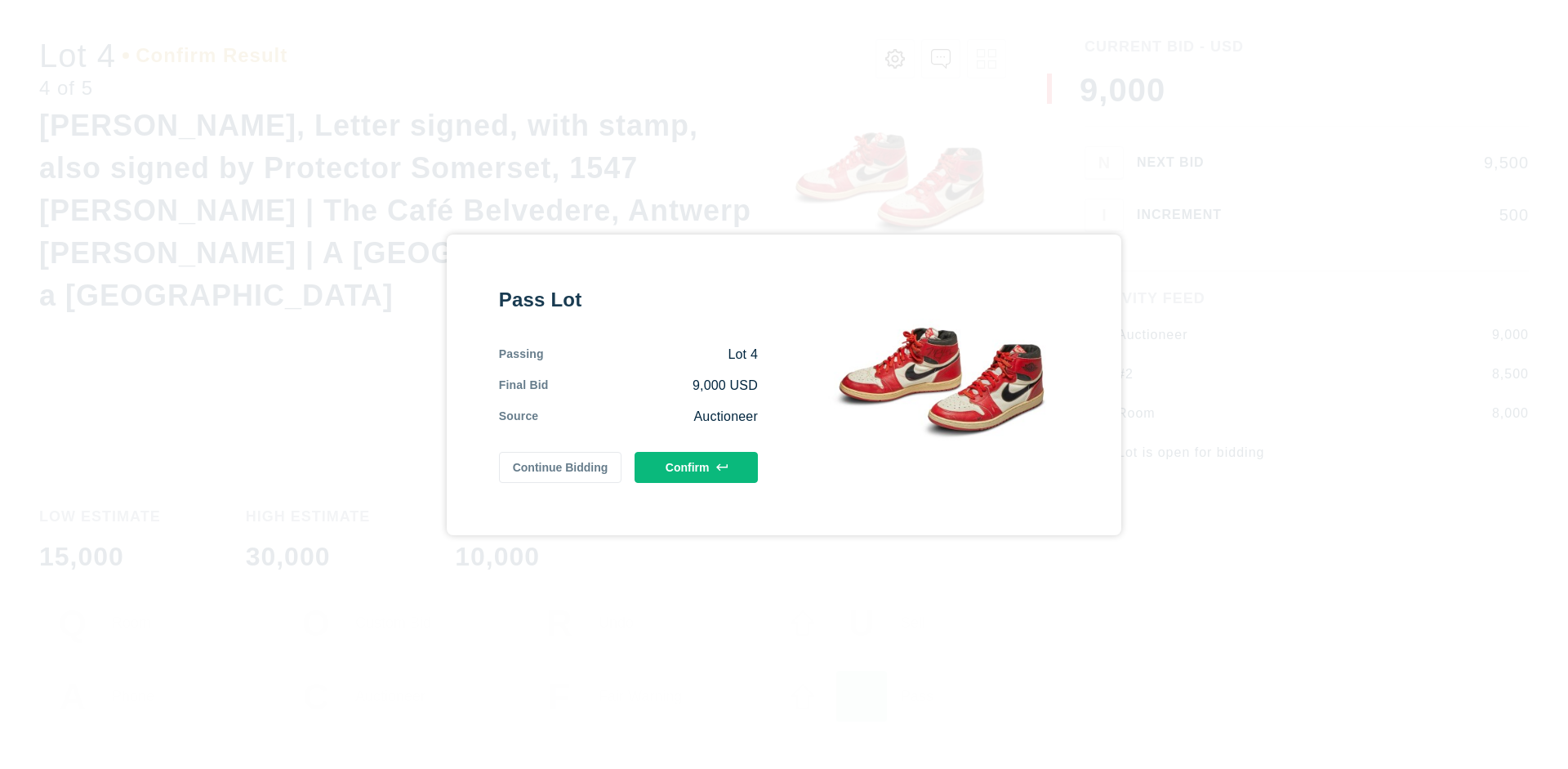
click at [697, 467] on button "Confirm" at bounding box center [696, 467] width 124 height 31
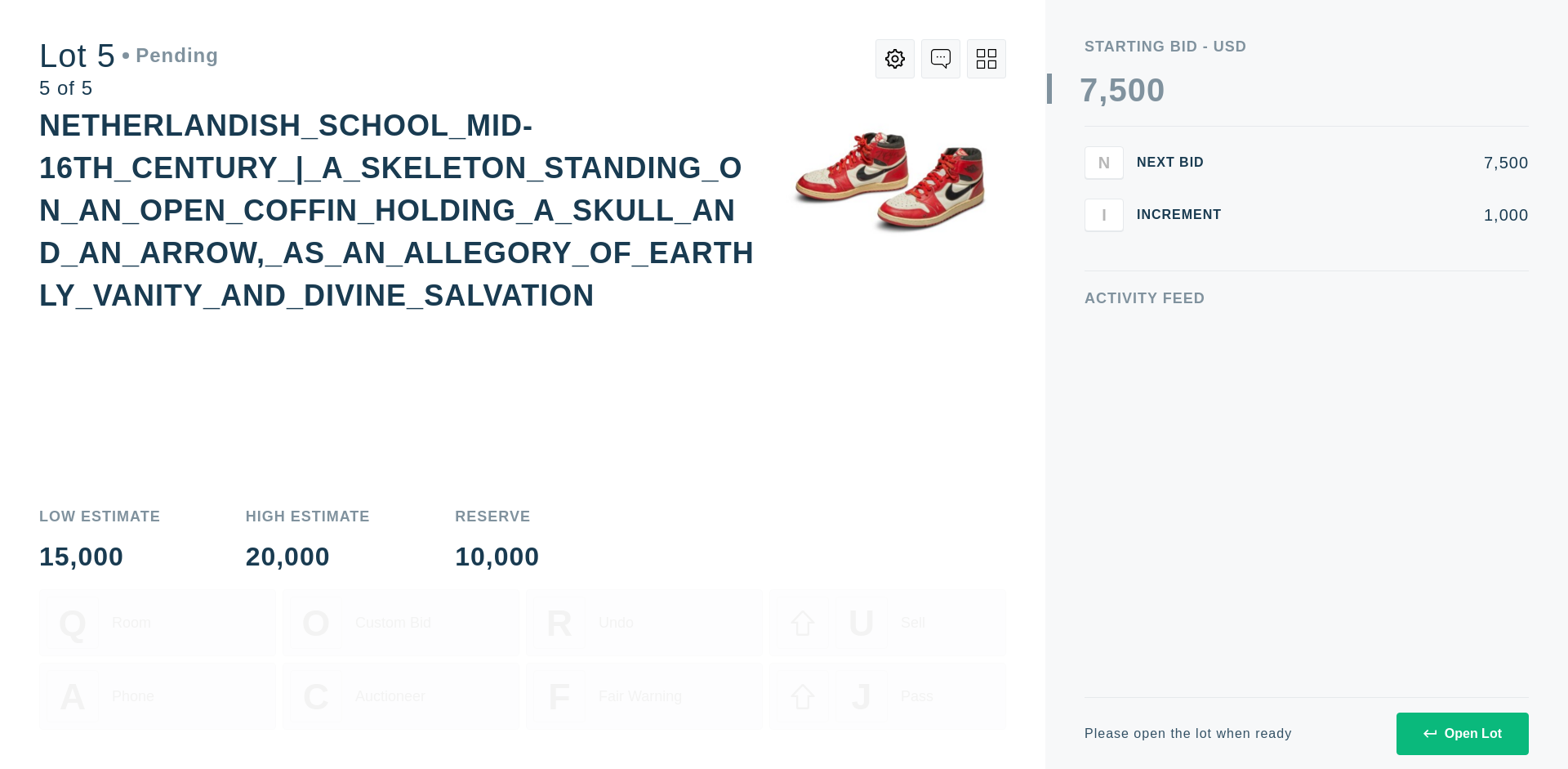
click at [1462, 733] on div "Open Lot" at bounding box center [1463, 733] width 78 height 15
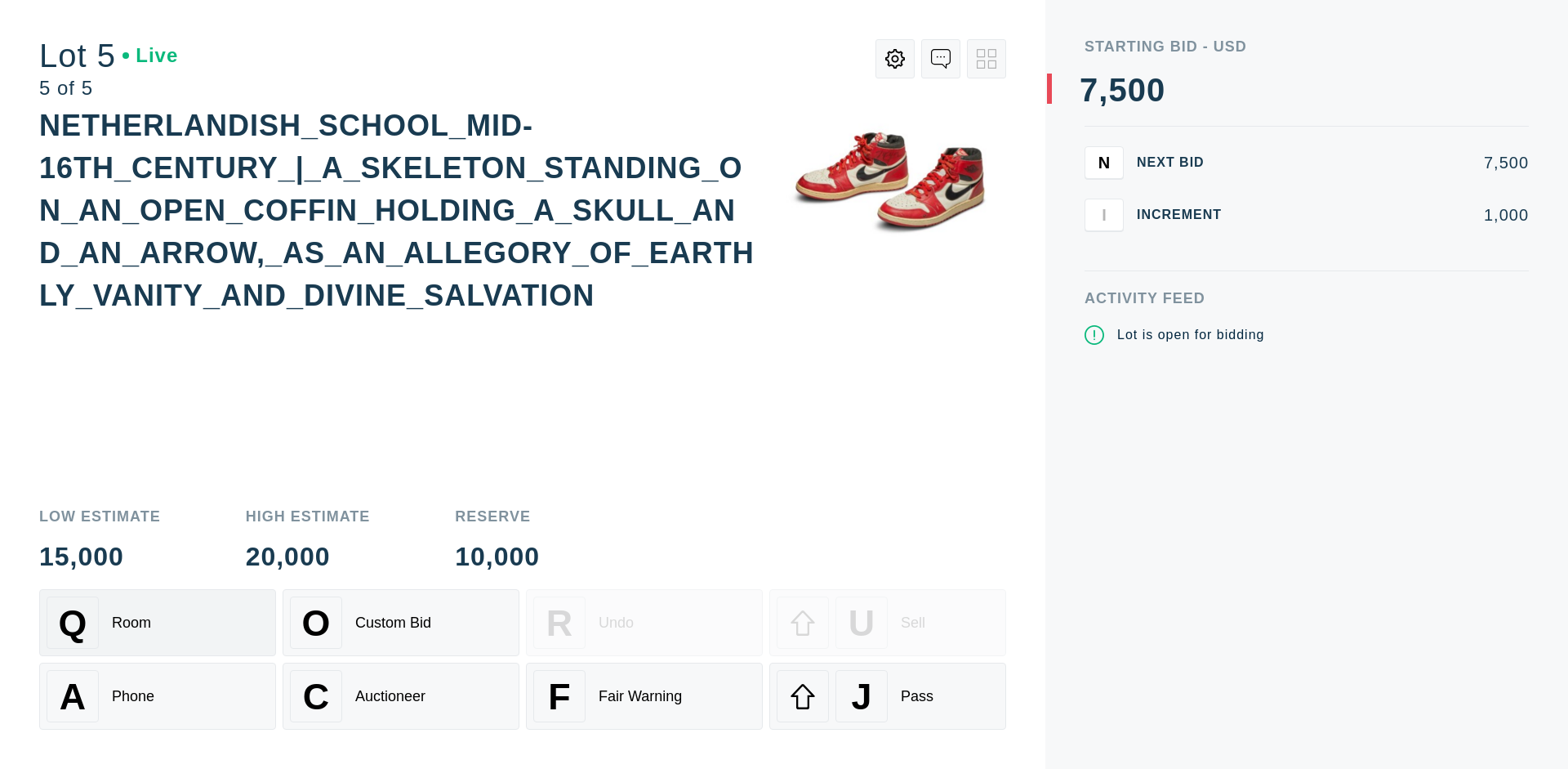
click at [158, 623] on div "Q Room" at bounding box center [158, 622] width 222 height 52
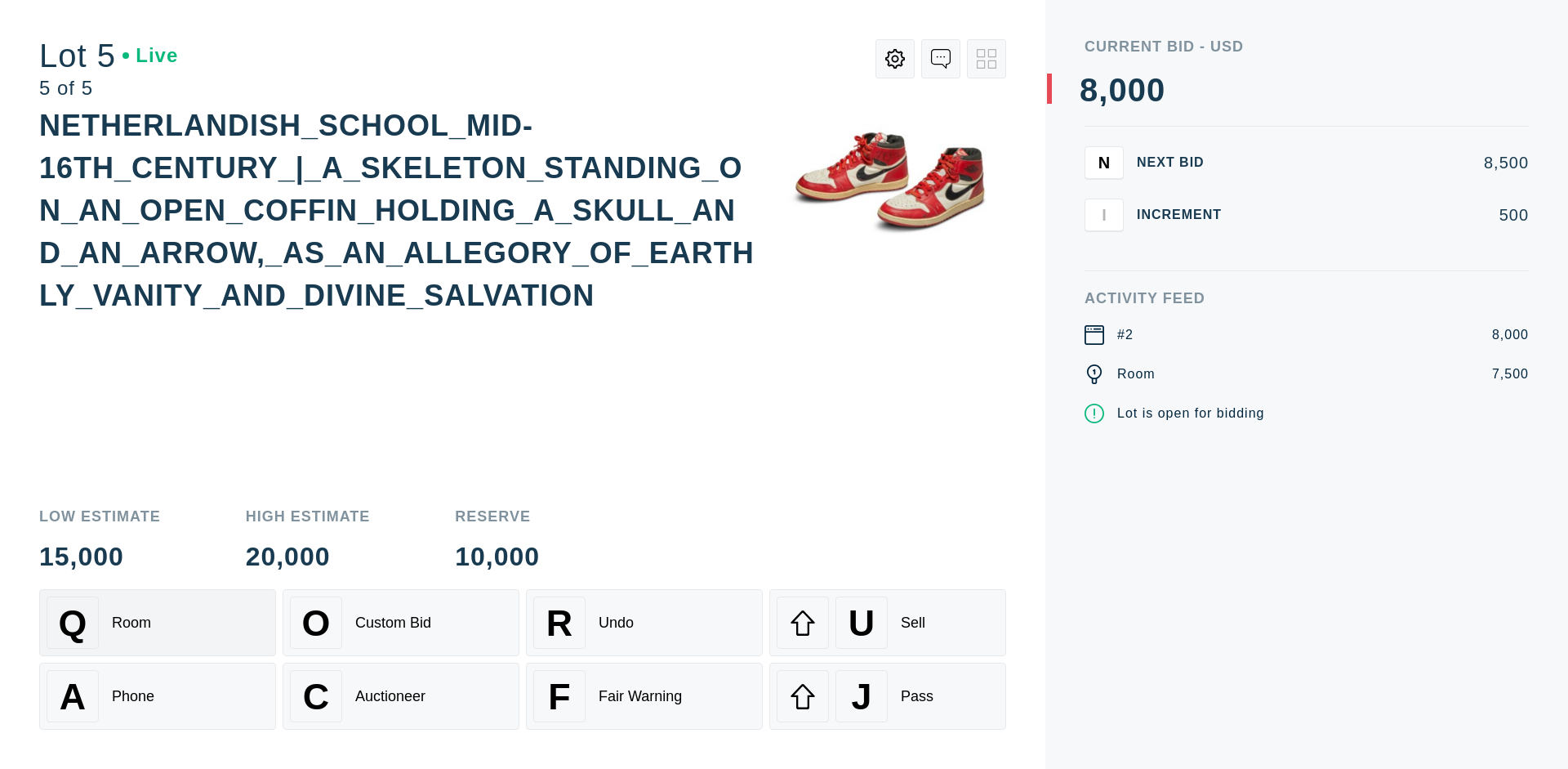
click at [158, 623] on div "Q Room" at bounding box center [158, 622] width 222 height 52
click at [888, 623] on div "U Sell" at bounding box center [888, 622] width 222 height 52
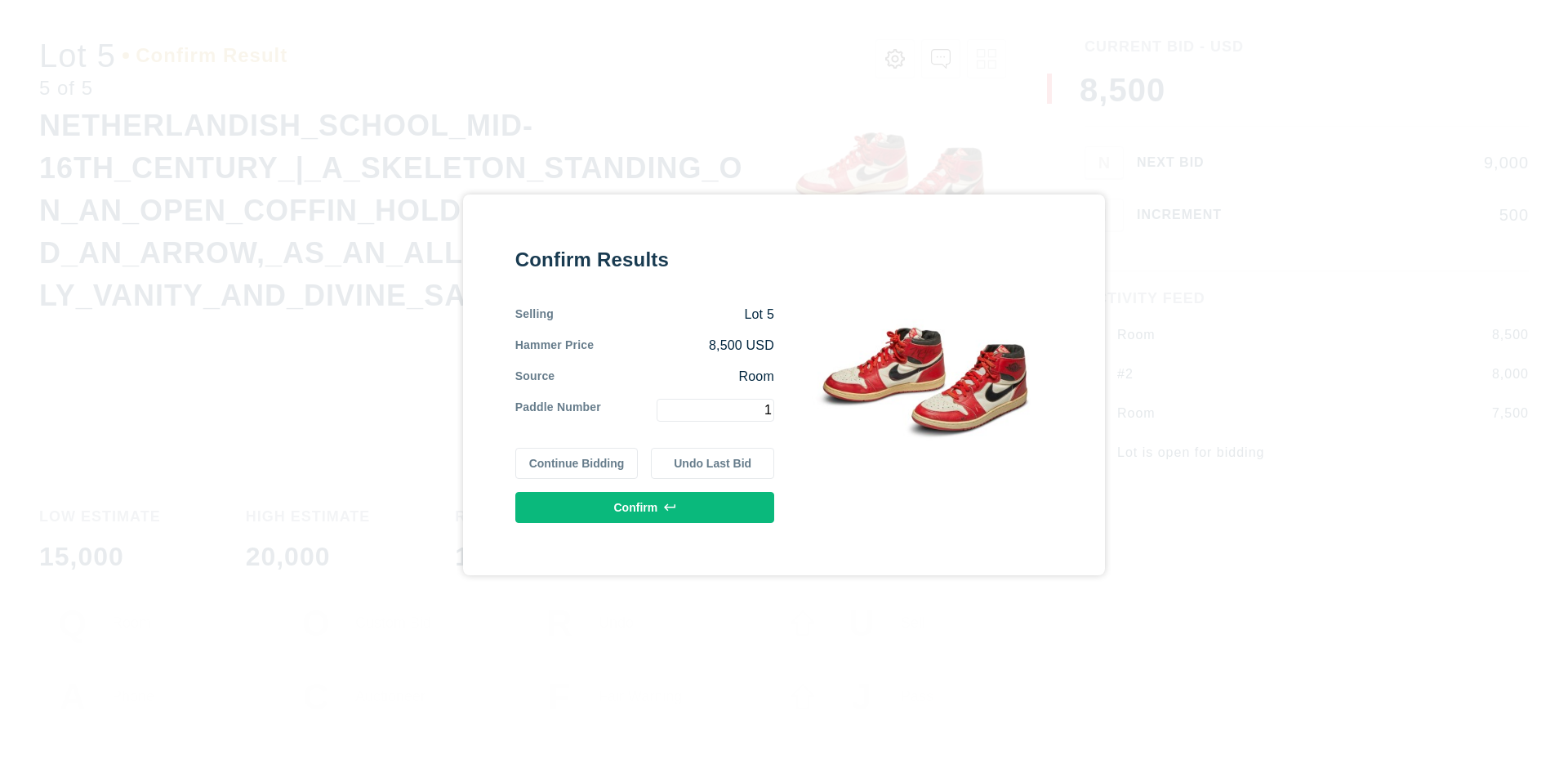
type input "1"
click at [645, 507] on button "Confirm" at bounding box center [645, 507] width 259 height 31
